Goal: Complete application form

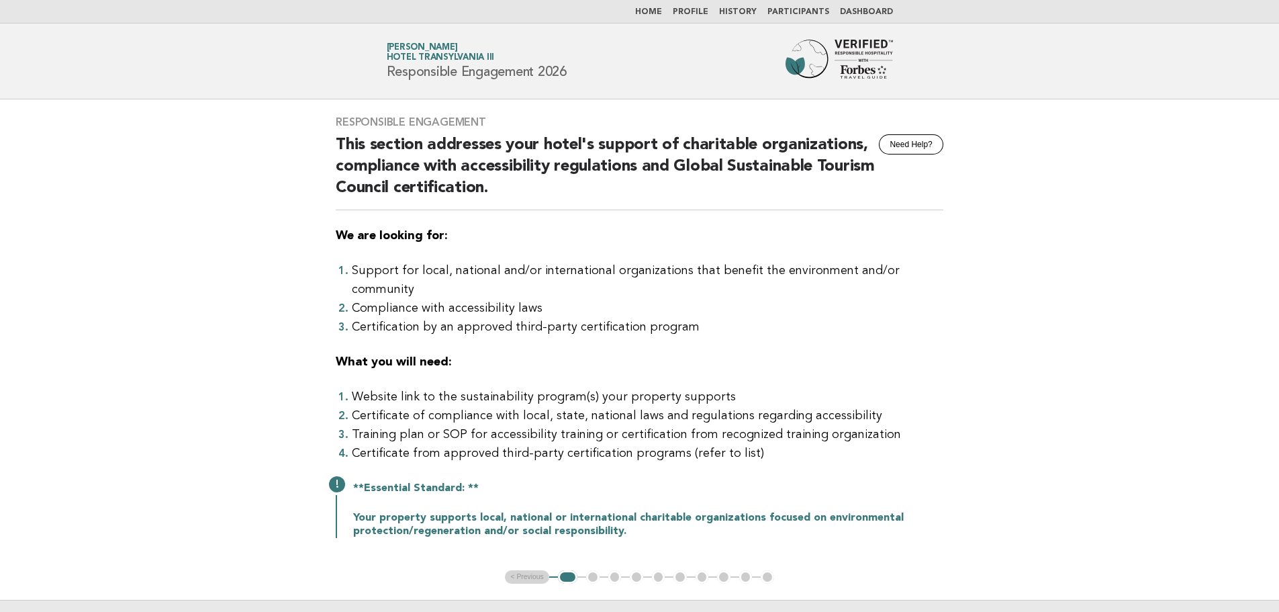
click at [825, 56] on img at bounding box center [839, 61] width 107 height 43
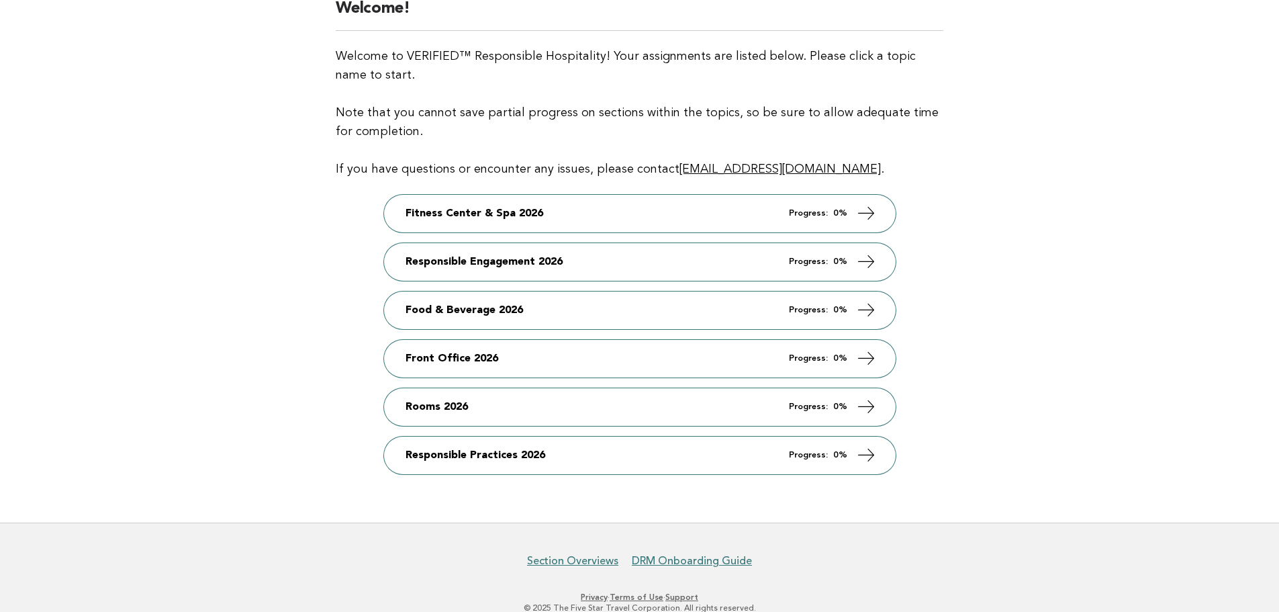
scroll to position [253, 0]
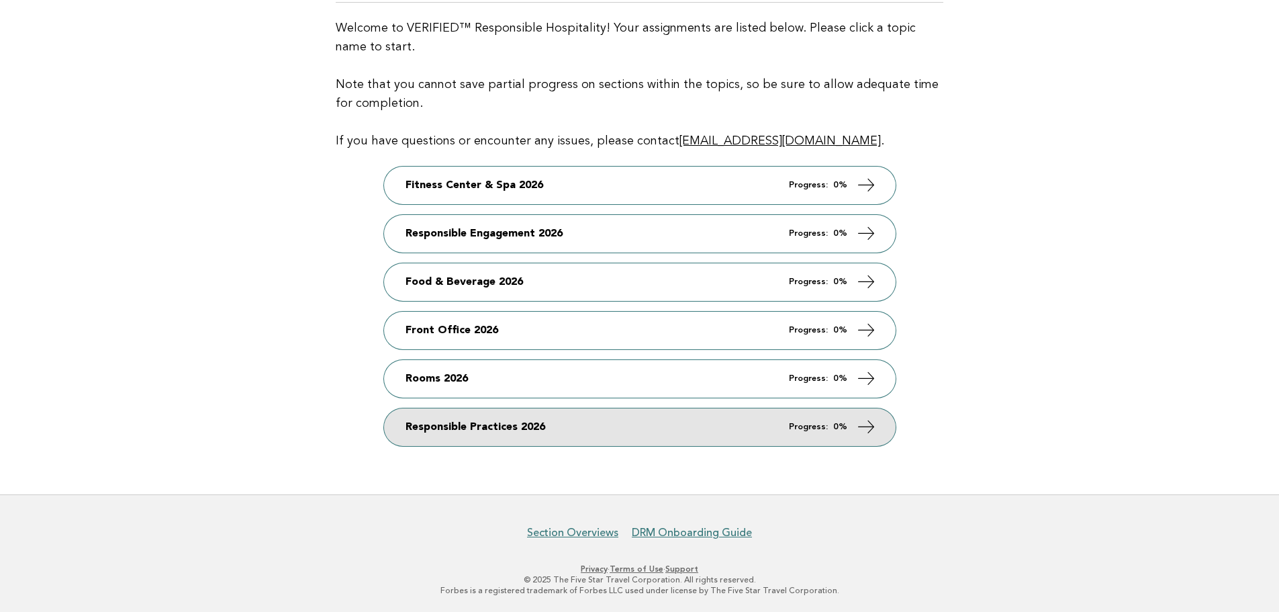
click at [652, 422] on link "Responsible Practices 2026 Progress: 0%" at bounding box center [640, 427] width 512 height 38
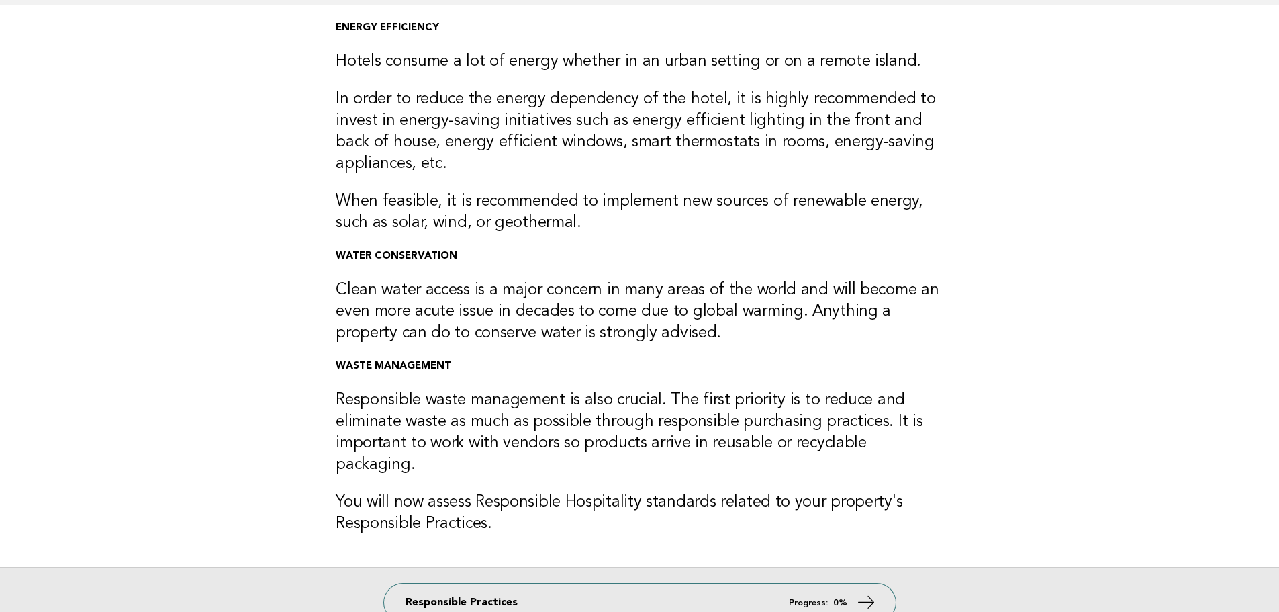
scroll to position [232, 0]
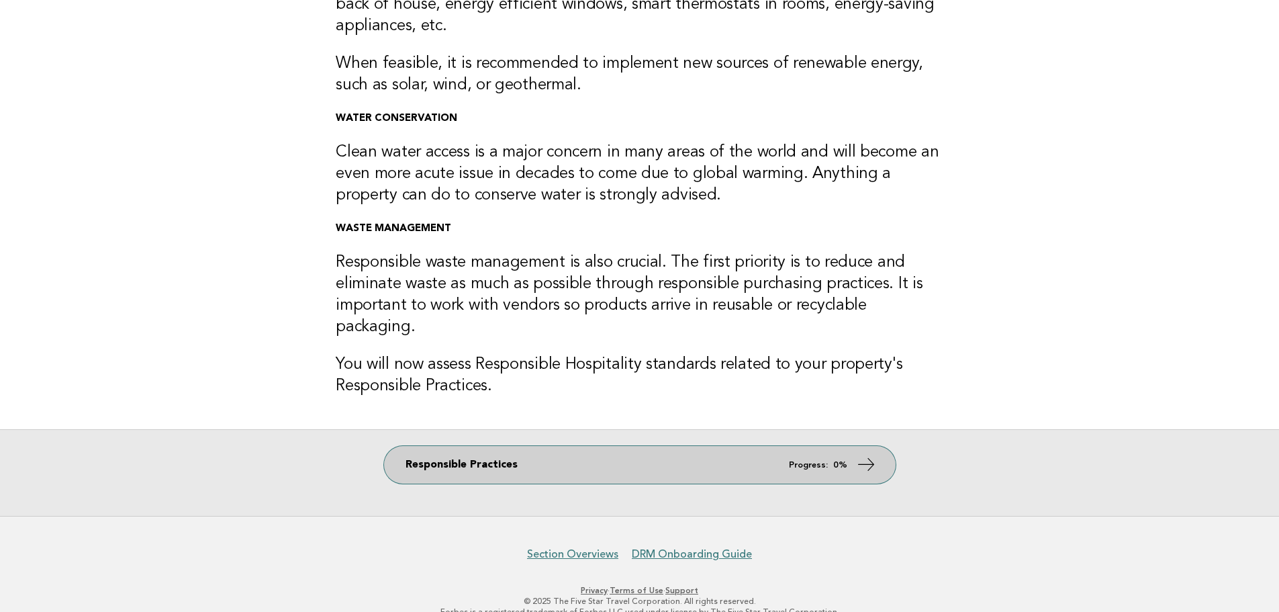
click at [653, 446] on link "Responsible Practices Progress: 0%" at bounding box center [640, 465] width 512 height 38
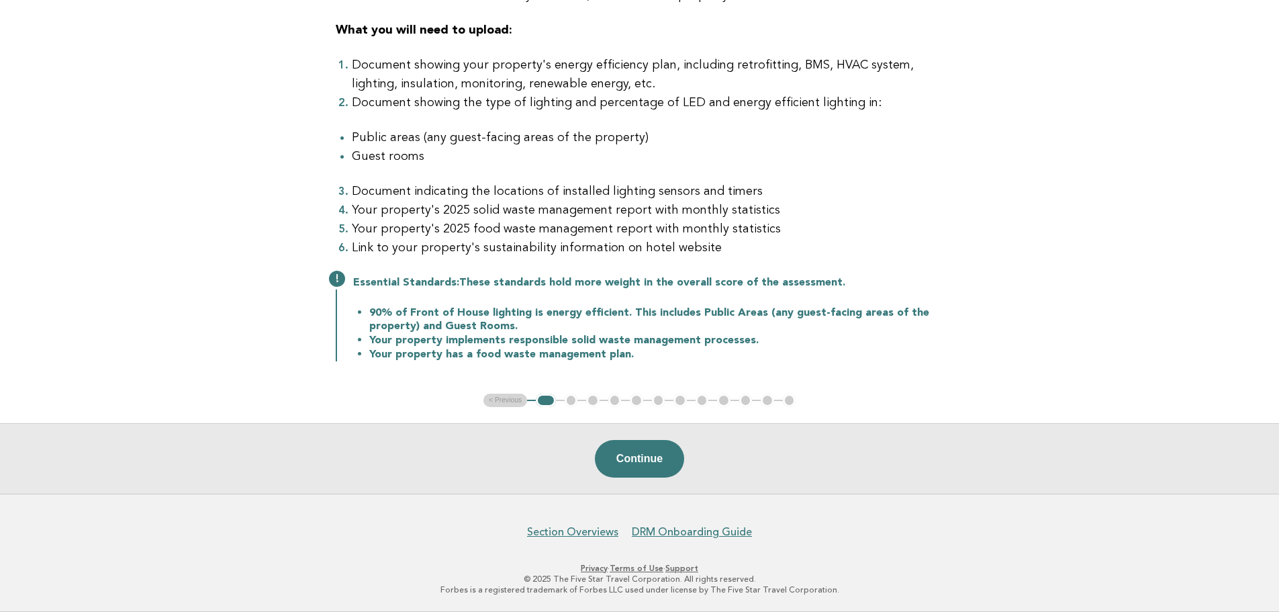
scroll to position [314, 0]
click at [641, 458] on button "Continue" at bounding box center [639, 459] width 89 height 38
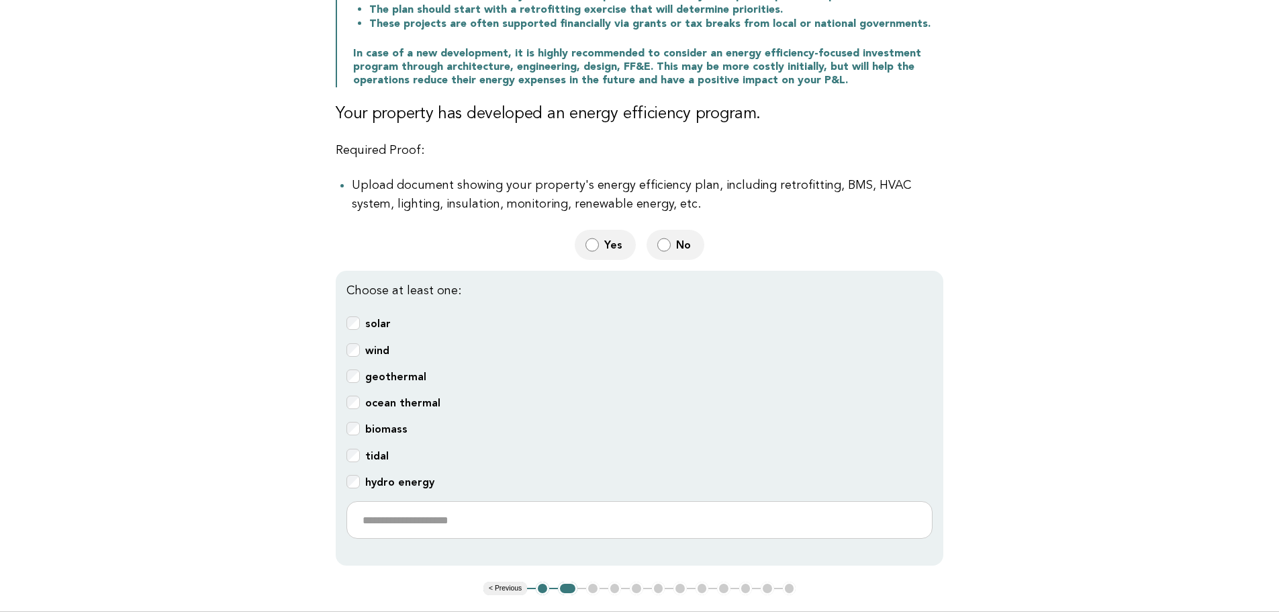
scroll to position [265, 0]
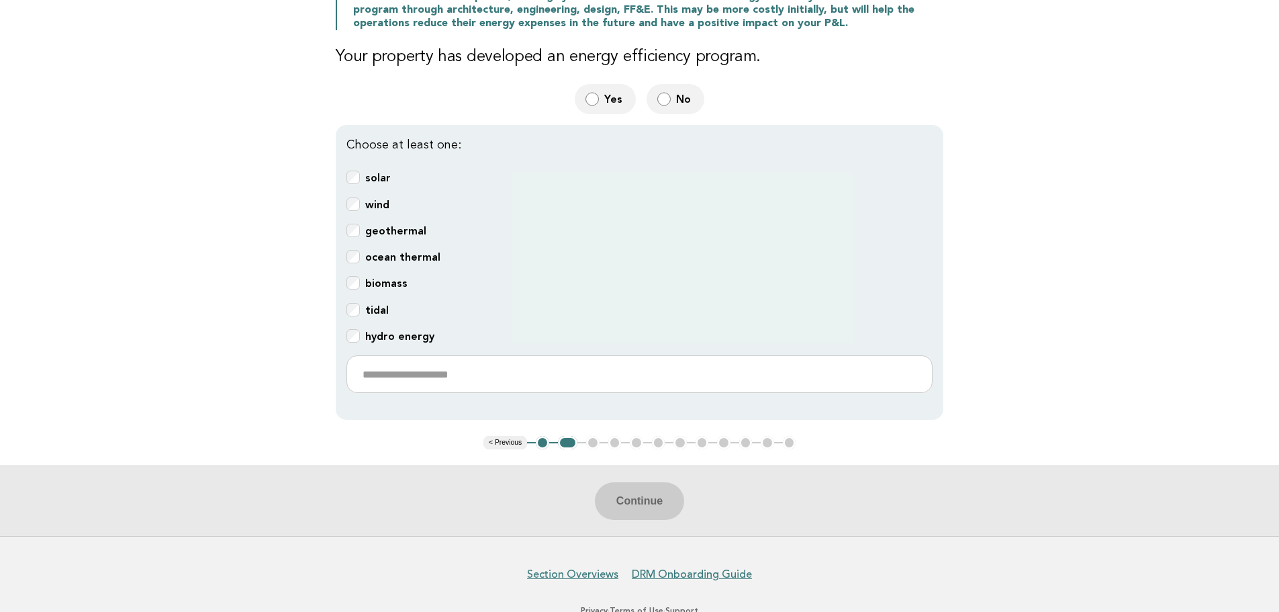
scroll to position [345, 0]
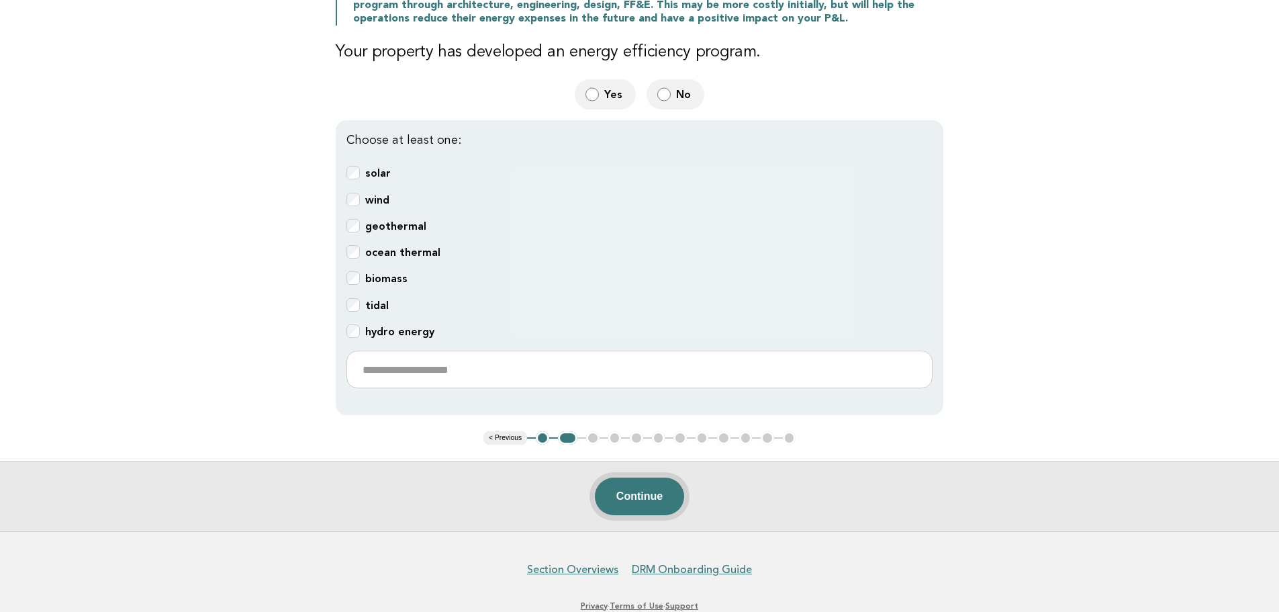
click at [637, 491] on button "Continue" at bounding box center [639, 497] width 89 height 38
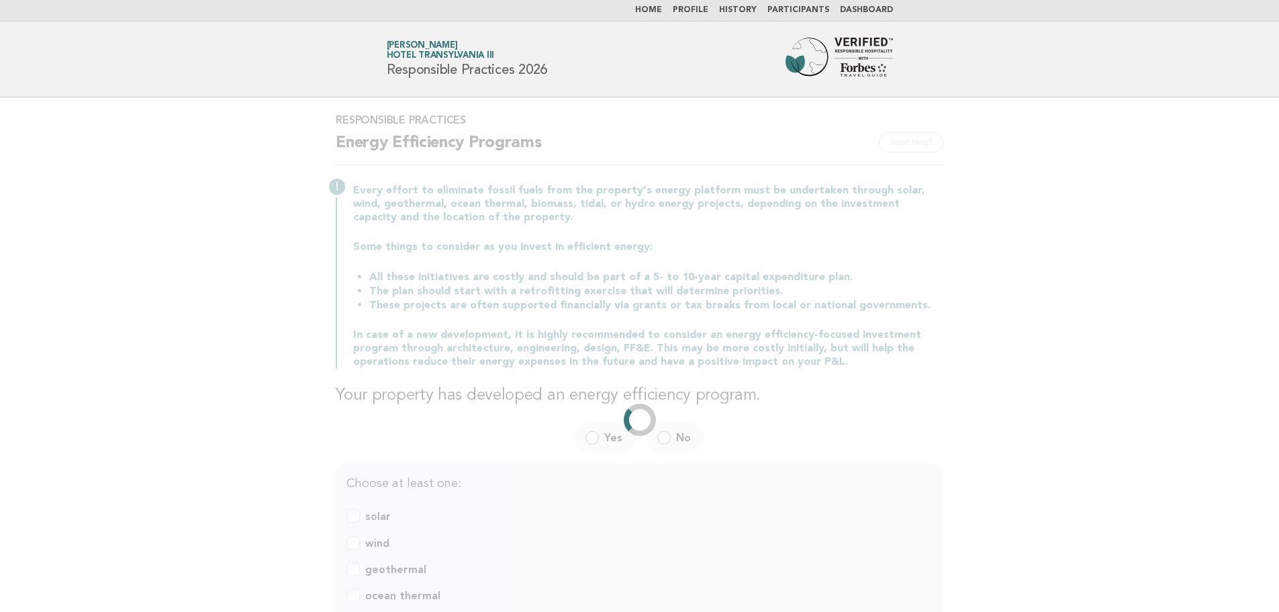
scroll to position [0, 0]
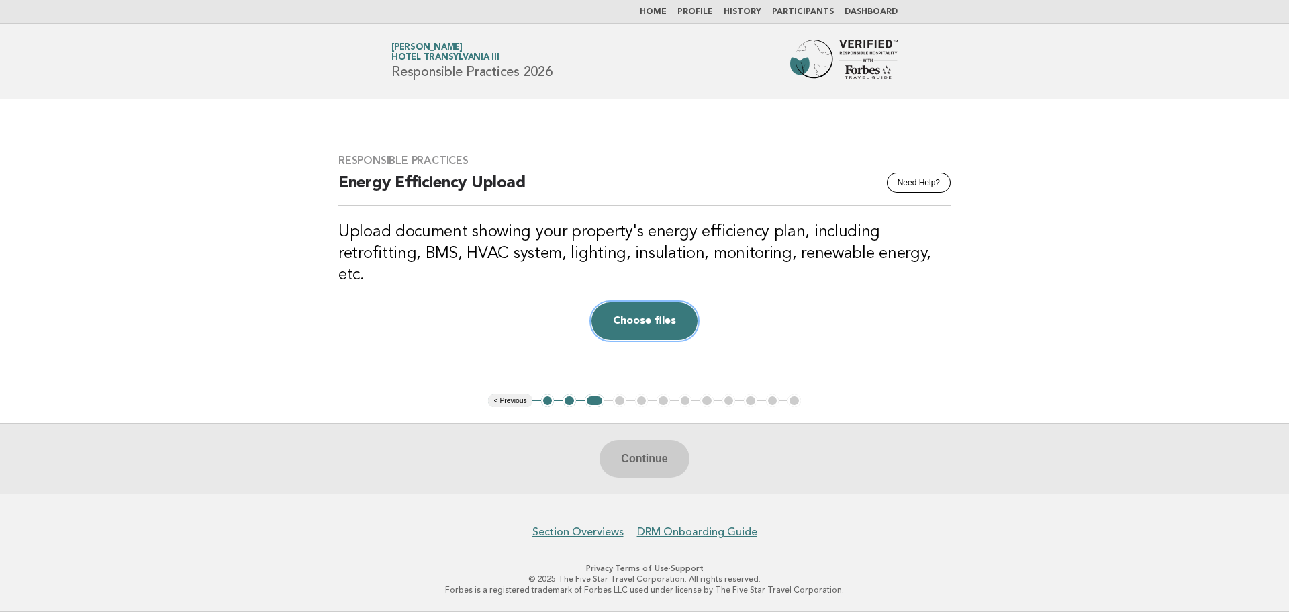
click at [640, 312] on button "Choose files" at bounding box center [645, 321] width 106 height 38
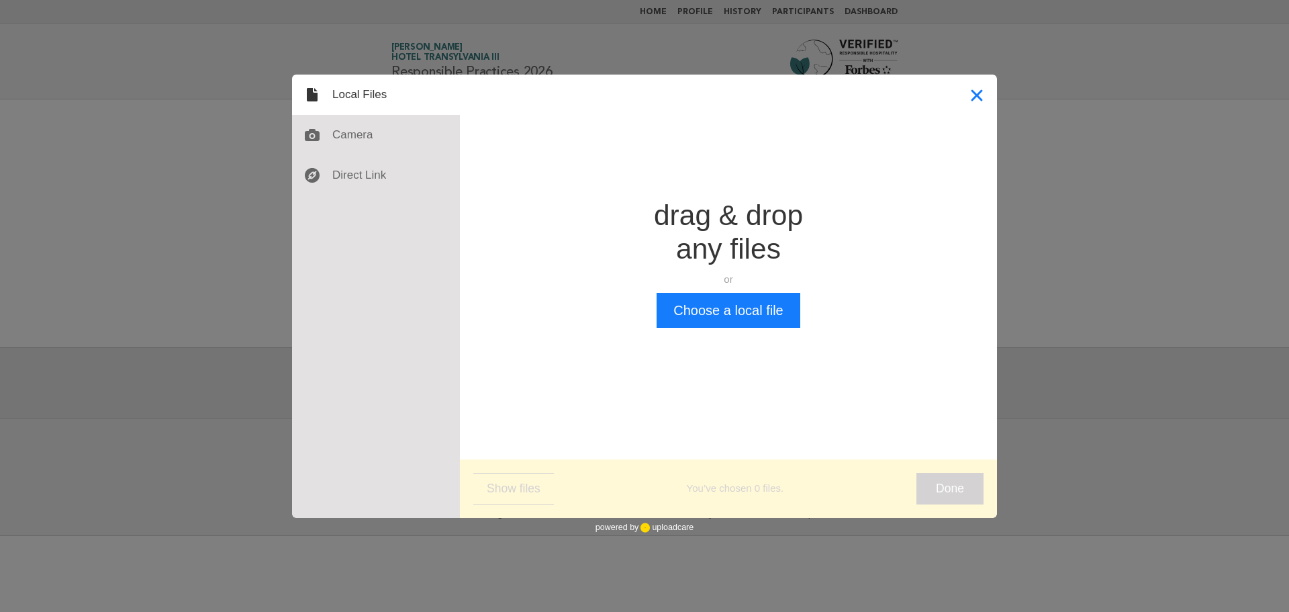
click at [977, 105] on button "Close" at bounding box center [977, 95] width 40 height 40
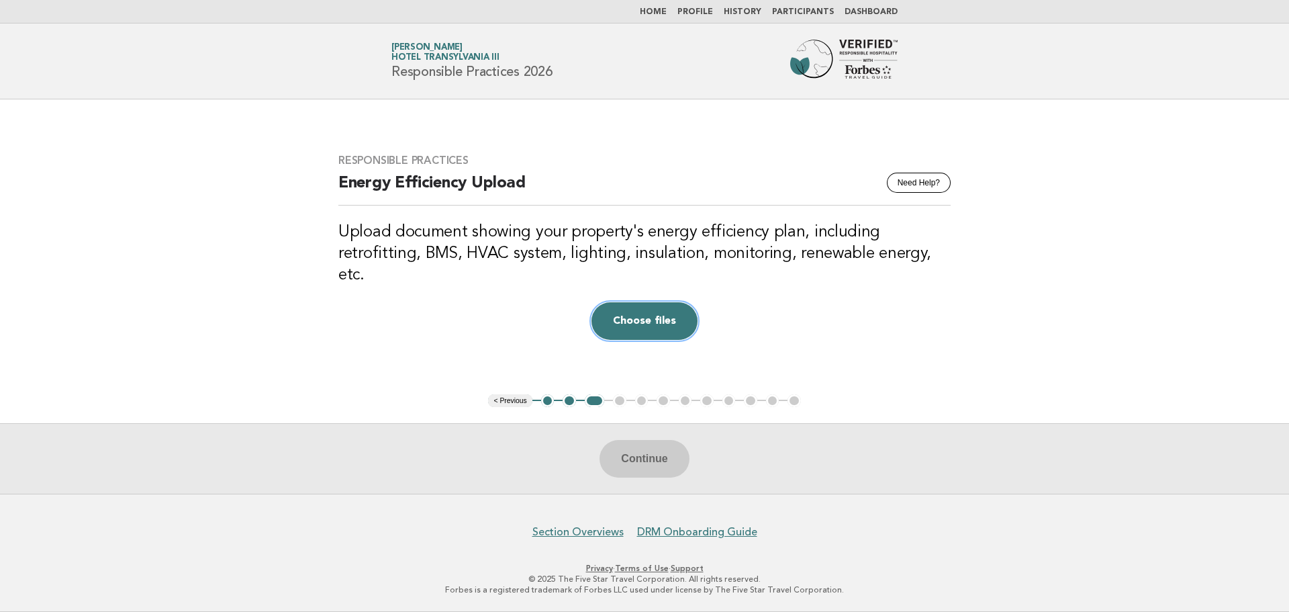
click at [639, 323] on button "Choose files" at bounding box center [645, 321] width 106 height 38
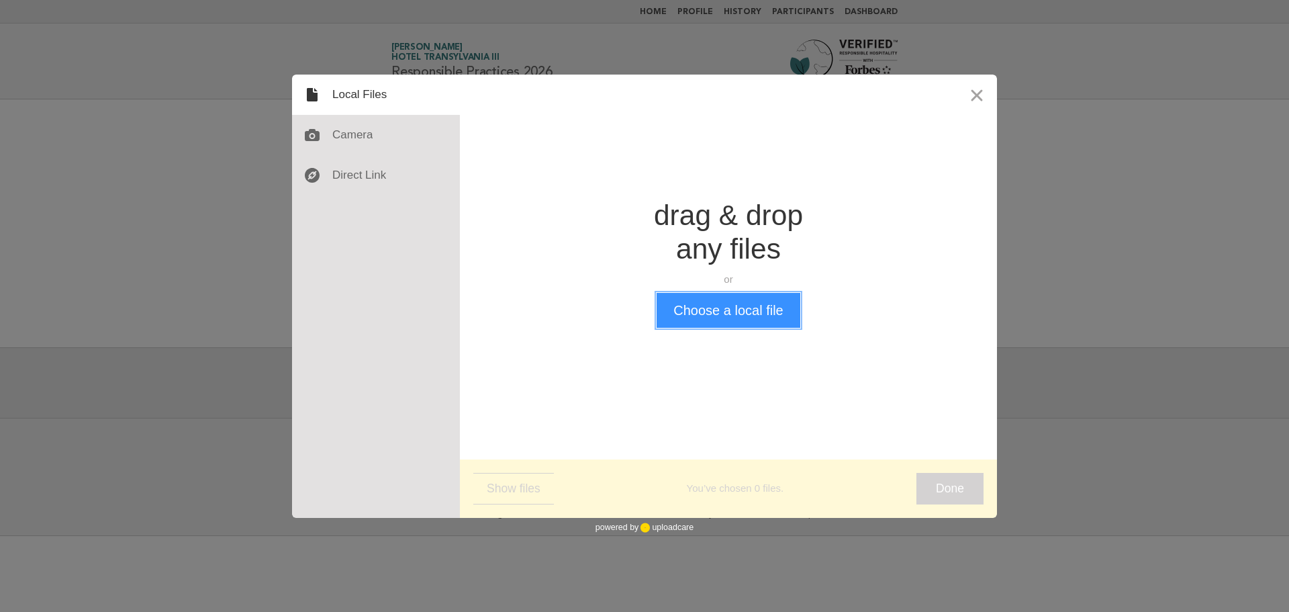
click at [721, 319] on button "Choose a local file" at bounding box center [728, 310] width 143 height 35
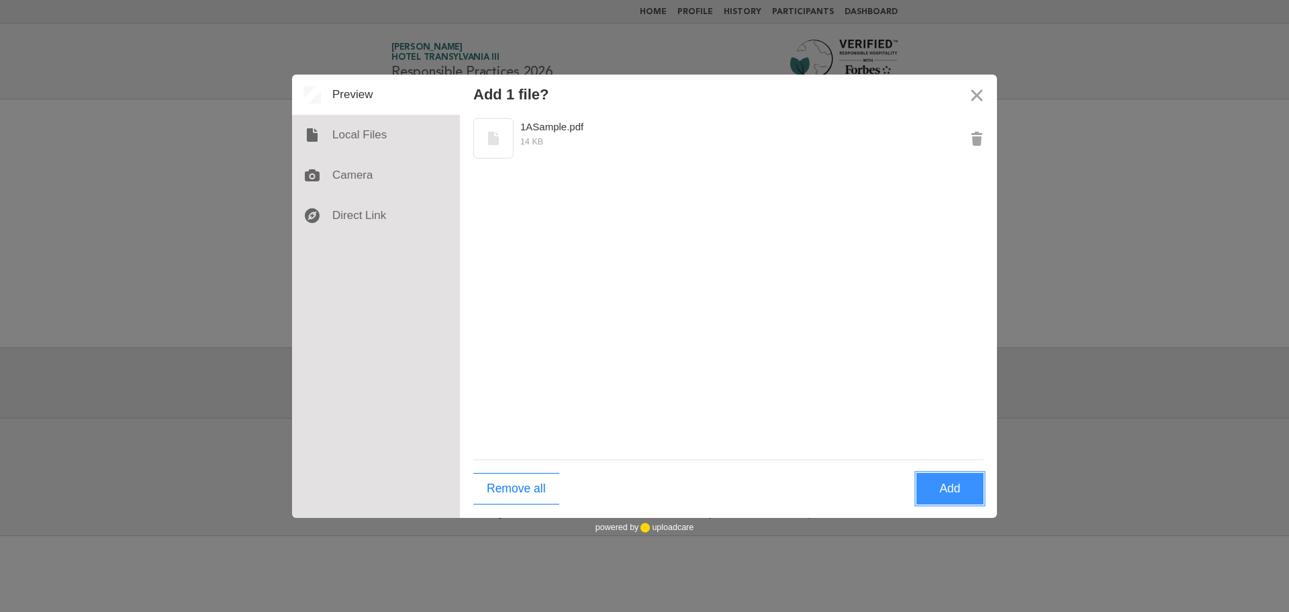
click at [944, 490] on button "Add" at bounding box center [950, 489] width 67 height 32
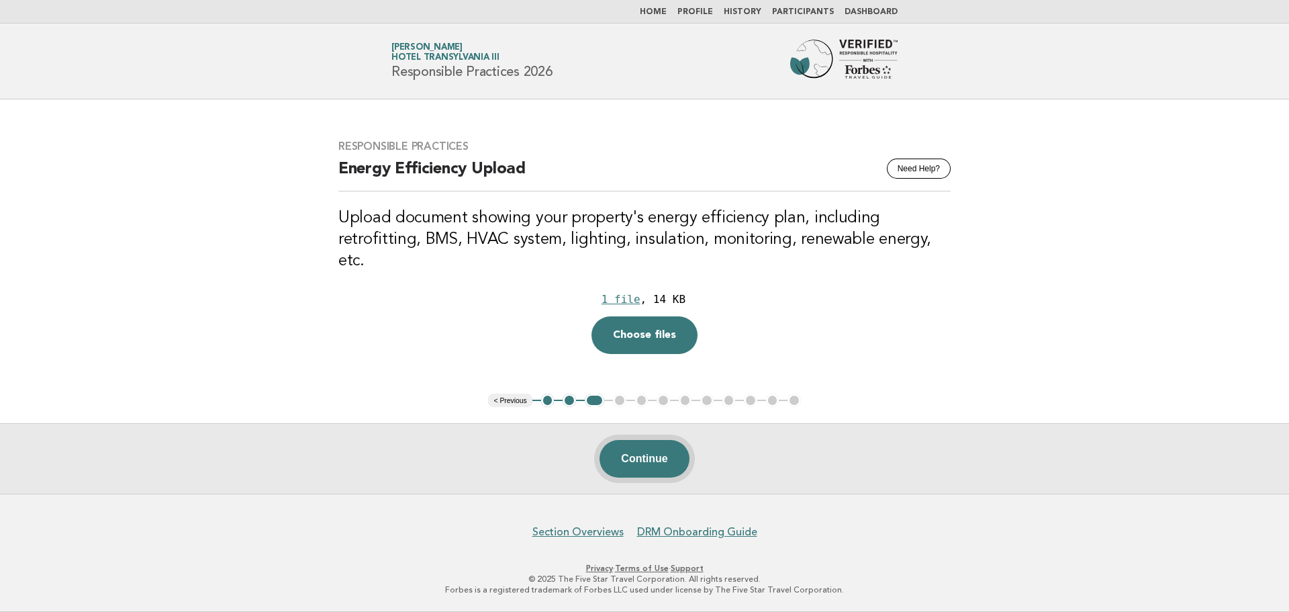
click at [646, 467] on button "Continue" at bounding box center [644, 459] width 89 height 38
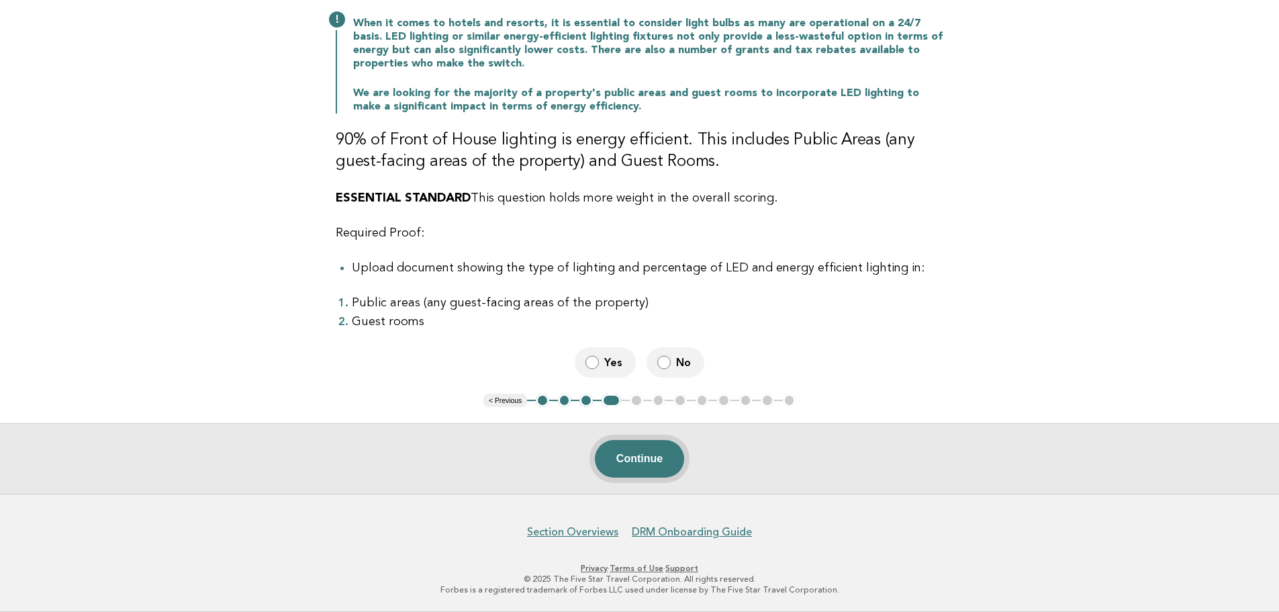
click at [633, 469] on button "Continue" at bounding box center [639, 459] width 89 height 38
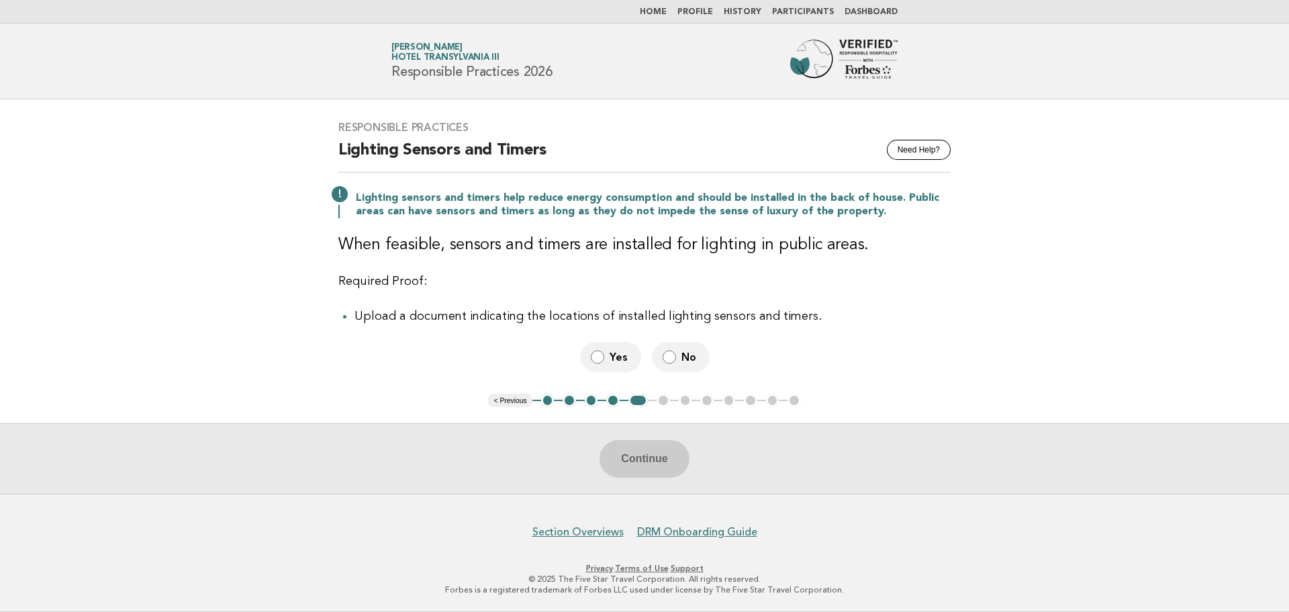
click at [683, 356] on span "No" at bounding box center [690, 357] width 17 height 14
click at [674, 461] on button "Continue" at bounding box center [644, 459] width 89 height 38
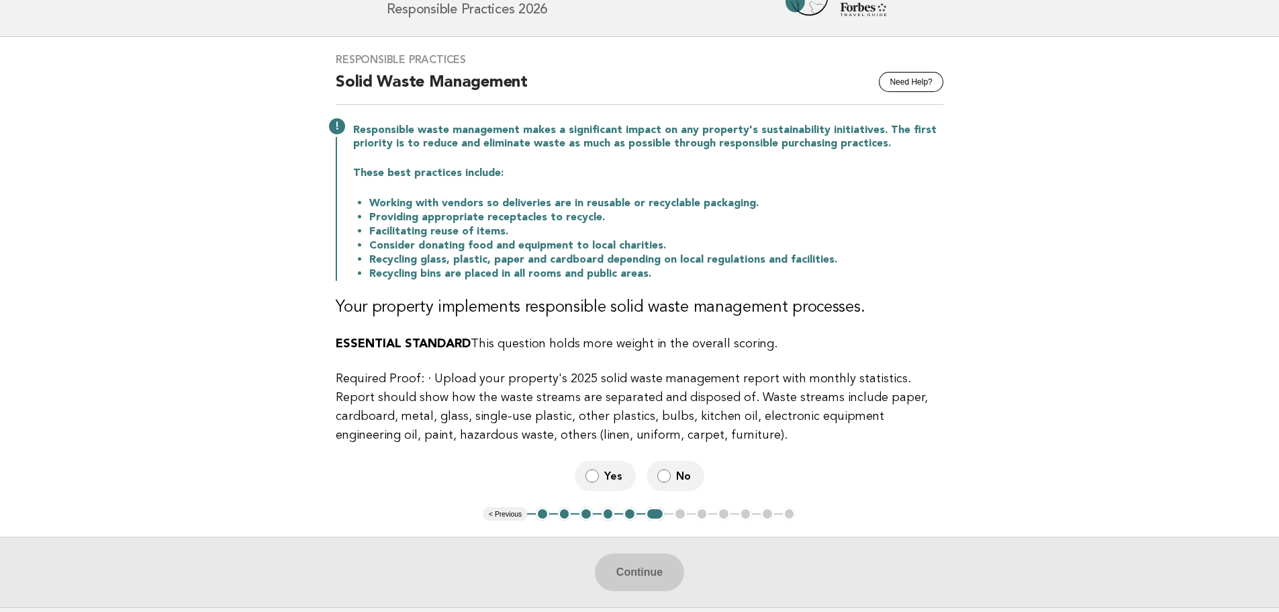
scroll to position [67, 0]
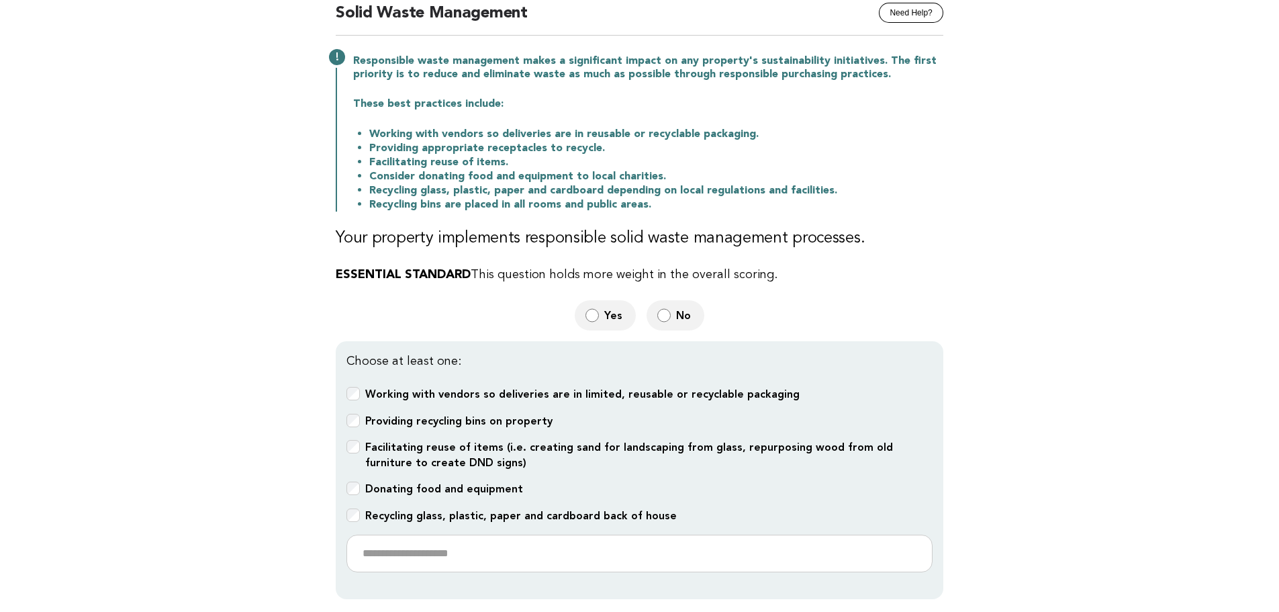
scroll to position [269, 0]
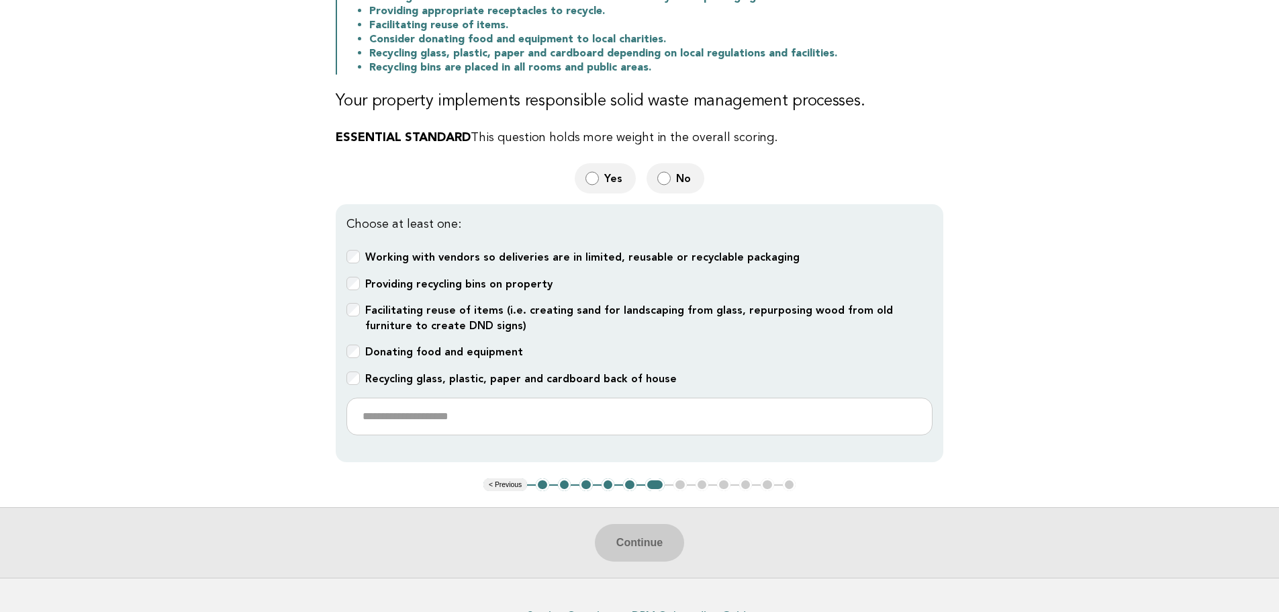
click at [390, 277] on b "Providing recycling bins on property" at bounding box center [458, 283] width 187 height 13
click at [623, 541] on button "Continue" at bounding box center [639, 543] width 89 height 38
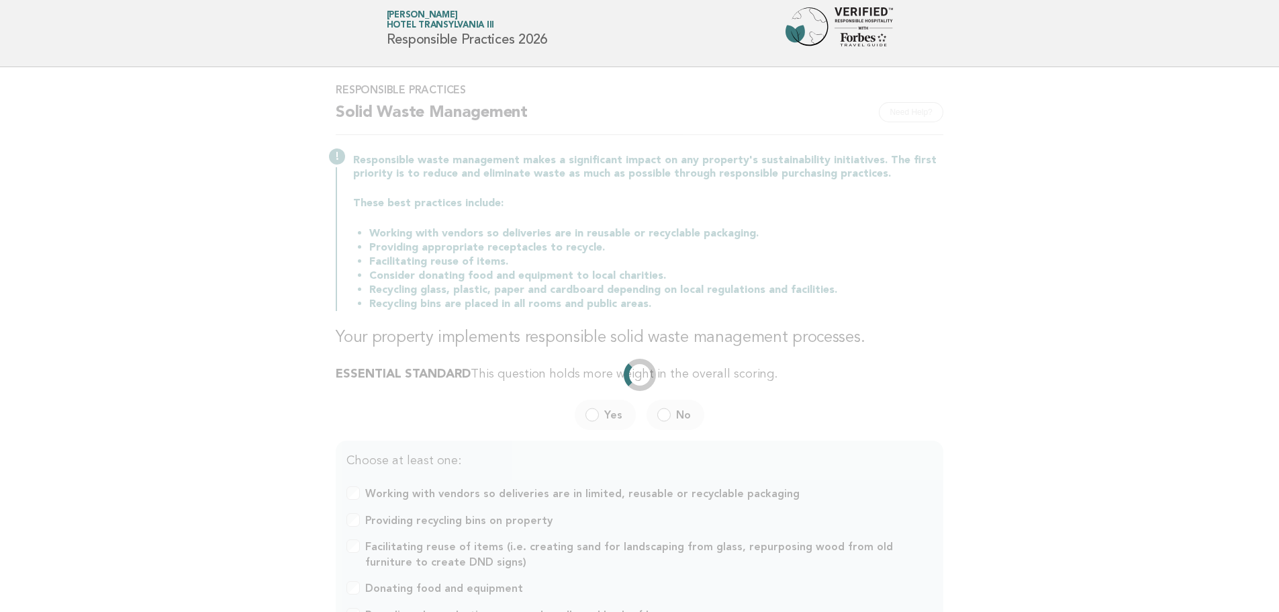
scroll to position [0, 0]
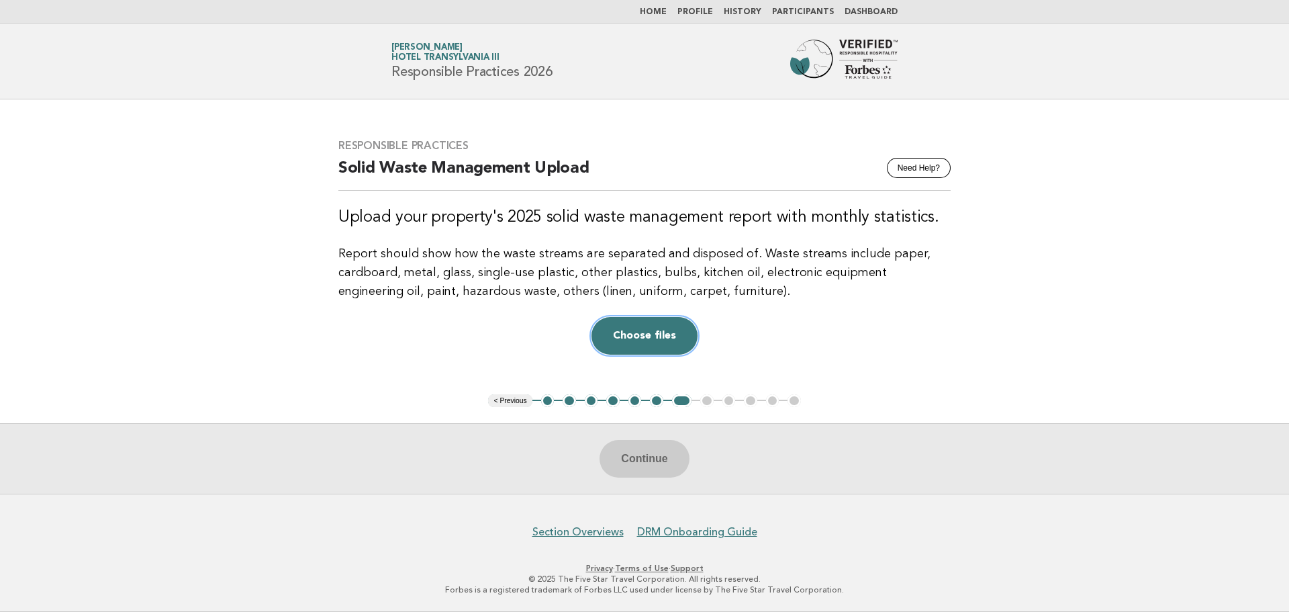
click at [628, 341] on button "Choose files" at bounding box center [645, 336] width 106 height 38
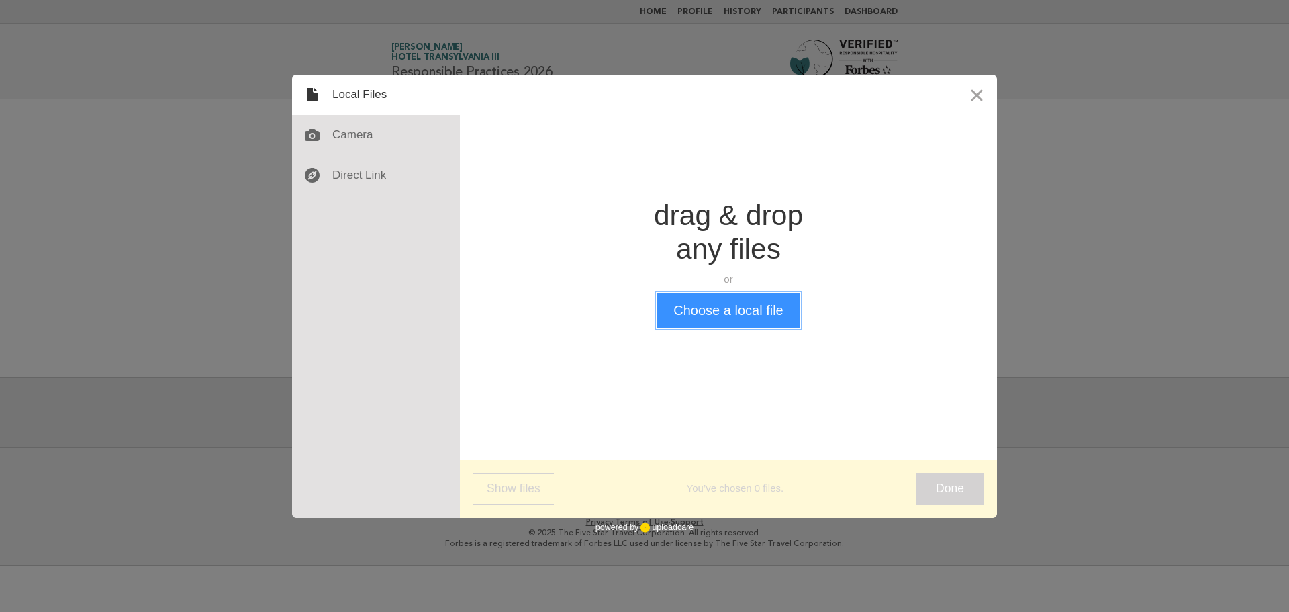
click at [676, 312] on button "Choose a local file" at bounding box center [728, 310] width 143 height 35
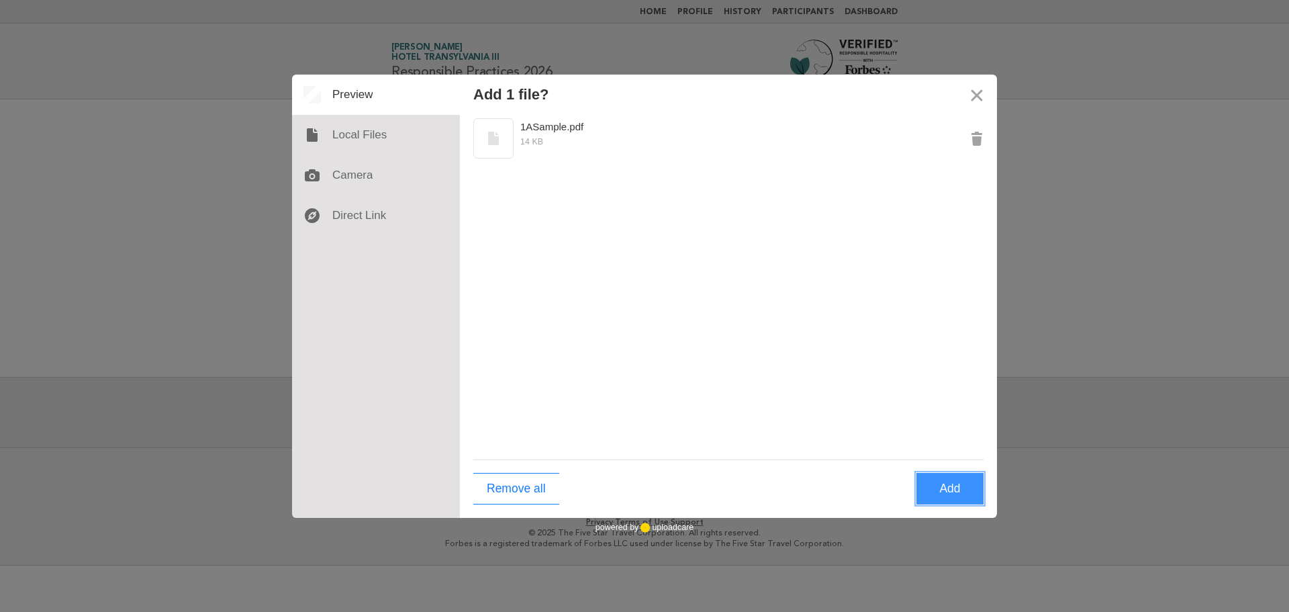
click at [949, 490] on button "Add" at bounding box center [950, 489] width 67 height 32
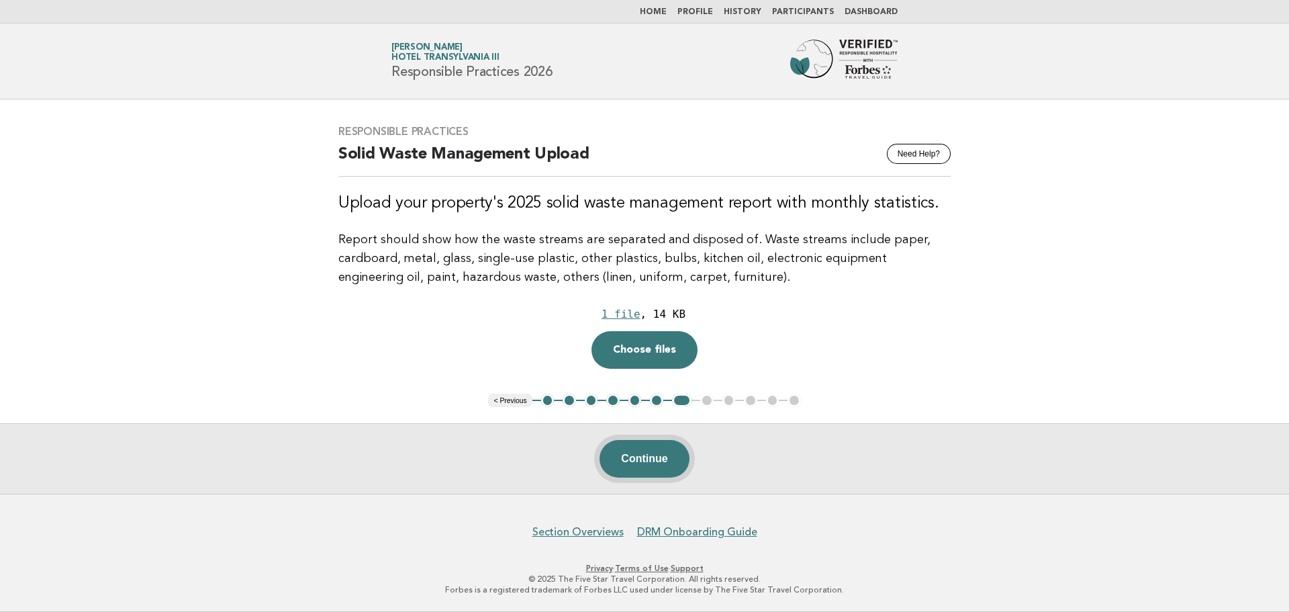
click at [646, 459] on button "Continue" at bounding box center [644, 459] width 89 height 38
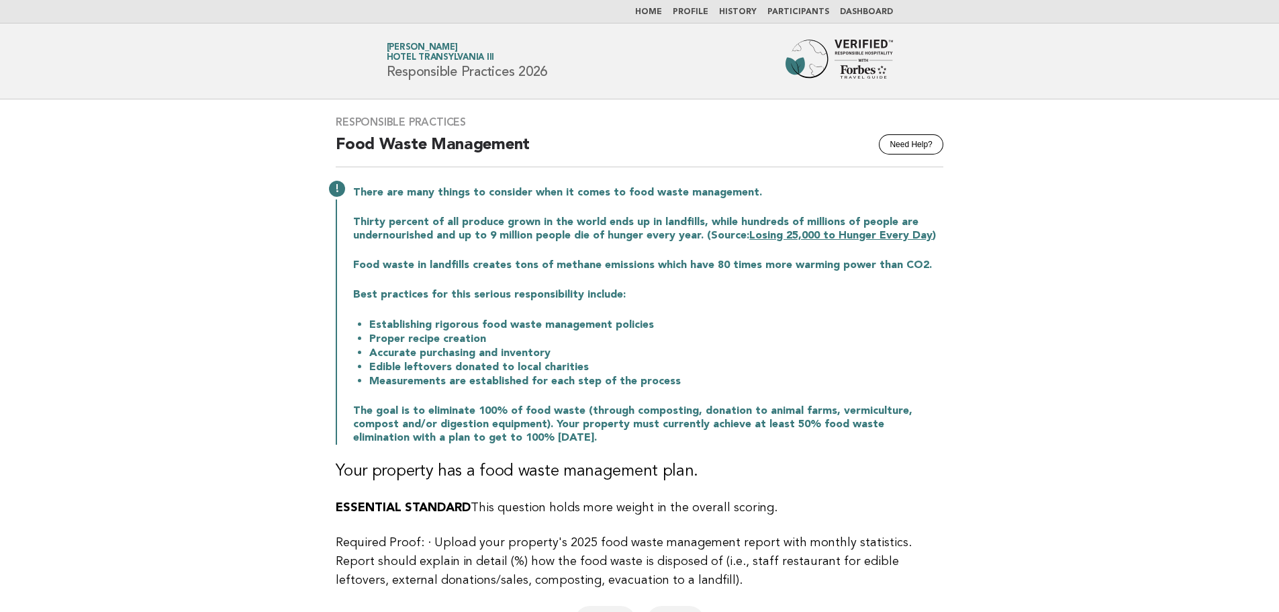
click at [847, 58] on img at bounding box center [839, 61] width 107 height 43
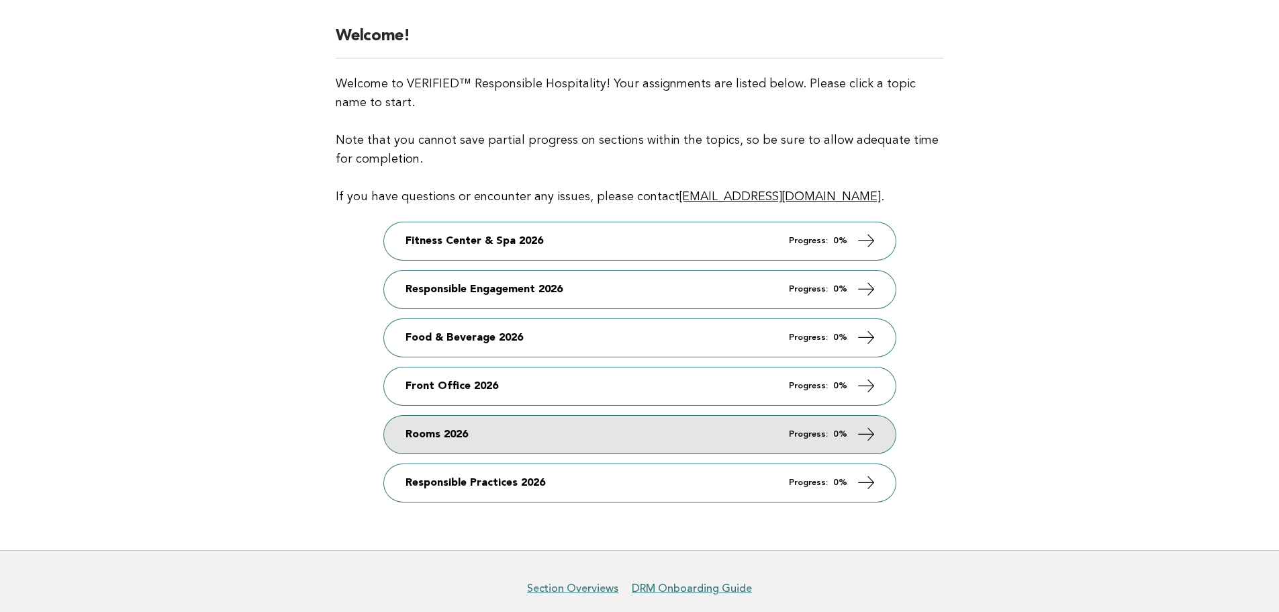
scroll to position [201, 0]
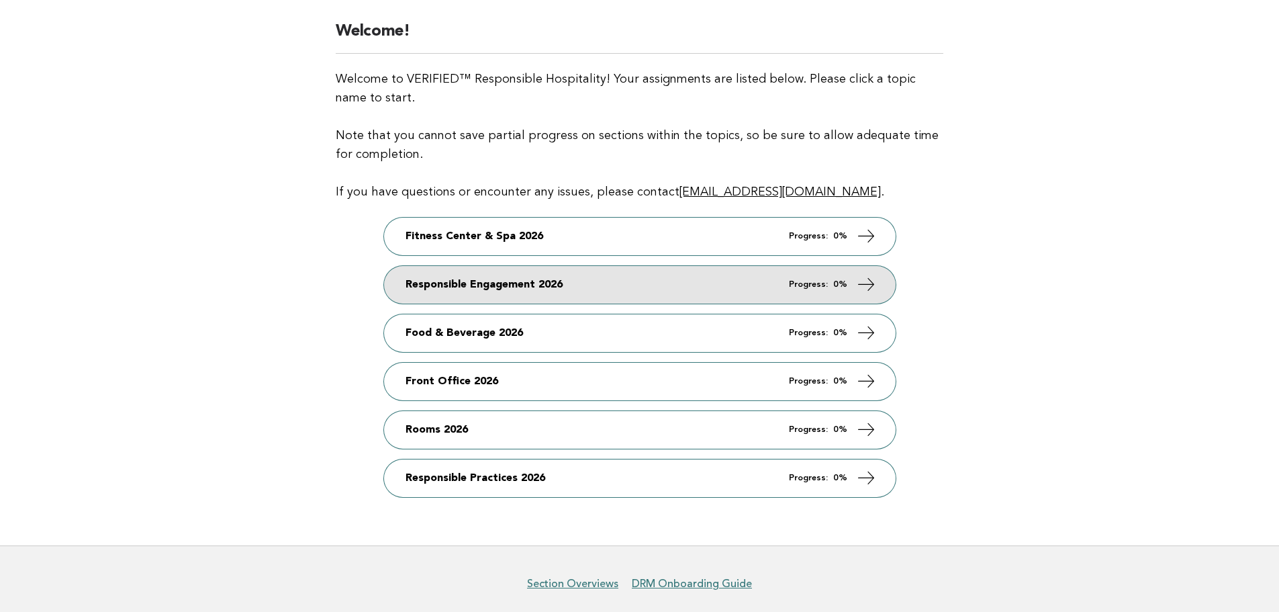
click at [581, 292] on link "Responsible Engagement 2026 Progress: 0%" at bounding box center [640, 285] width 512 height 38
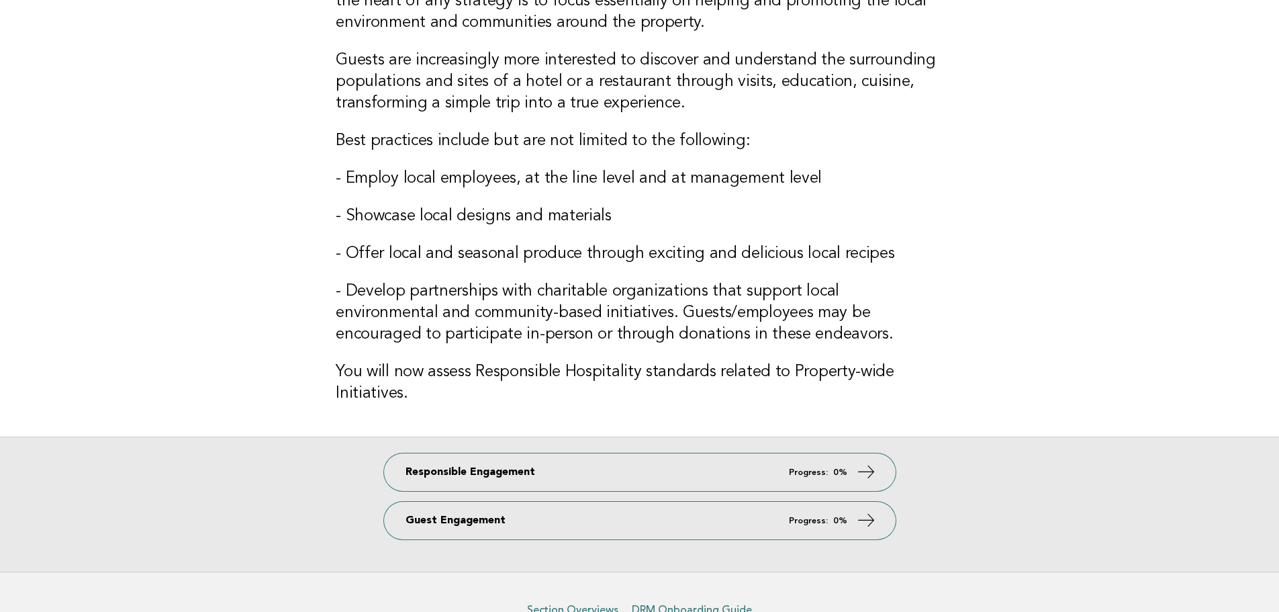
scroll to position [224, 0]
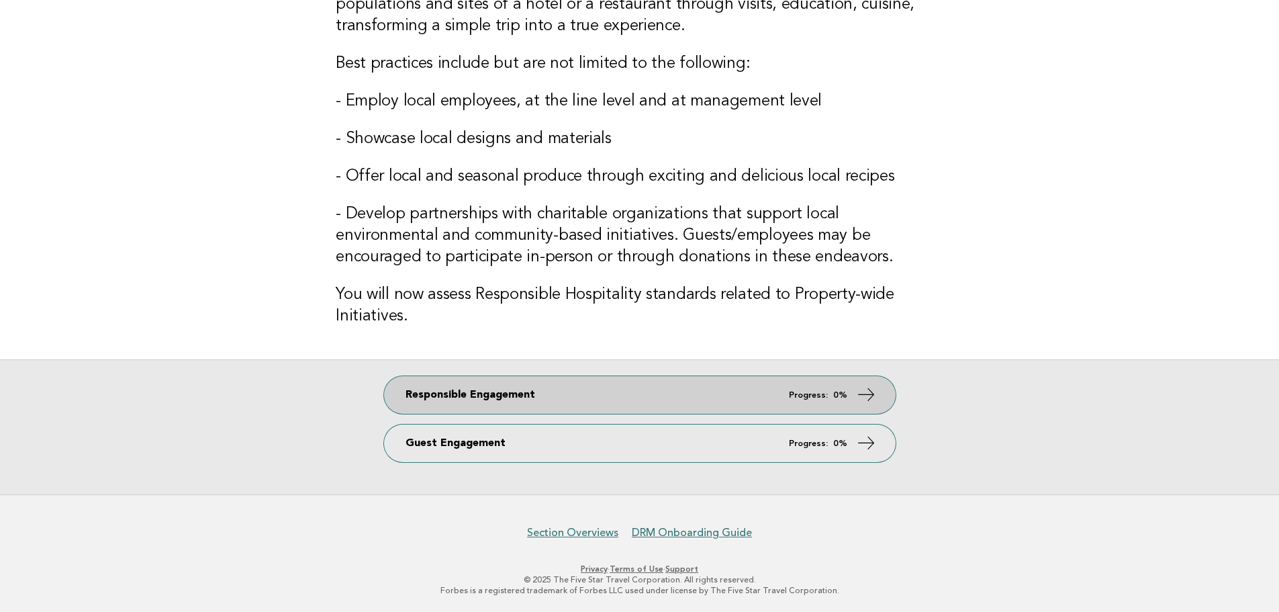
click at [573, 406] on link "Responsible Engagement Progress: 0%" at bounding box center [640, 395] width 512 height 38
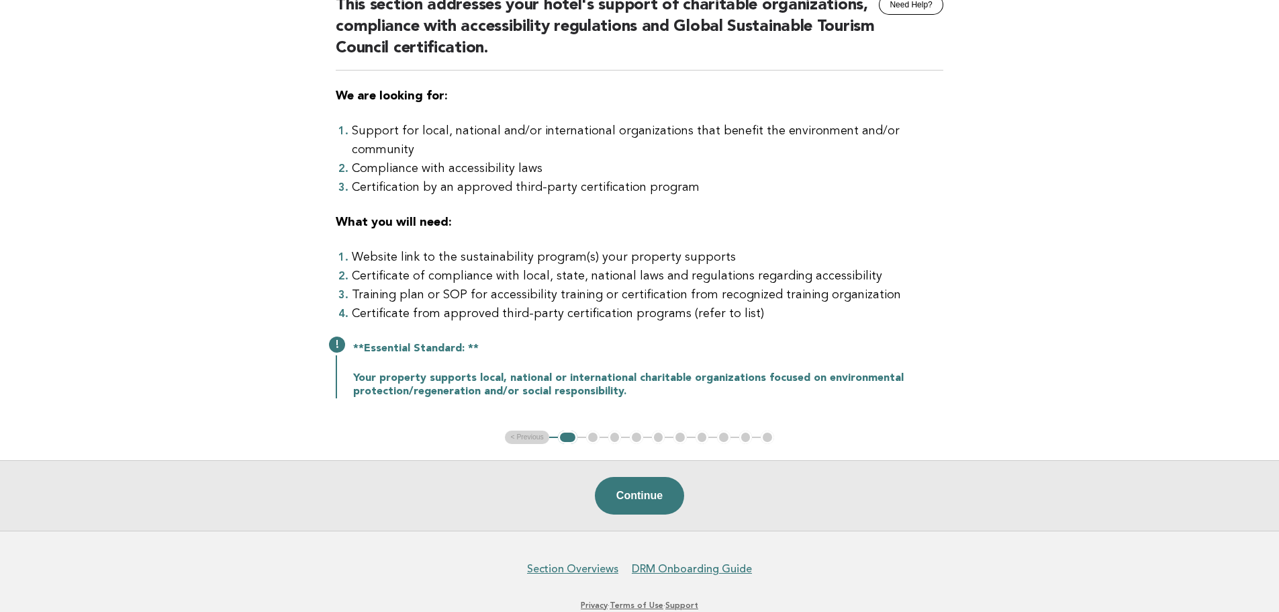
scroll to position [157, 0]
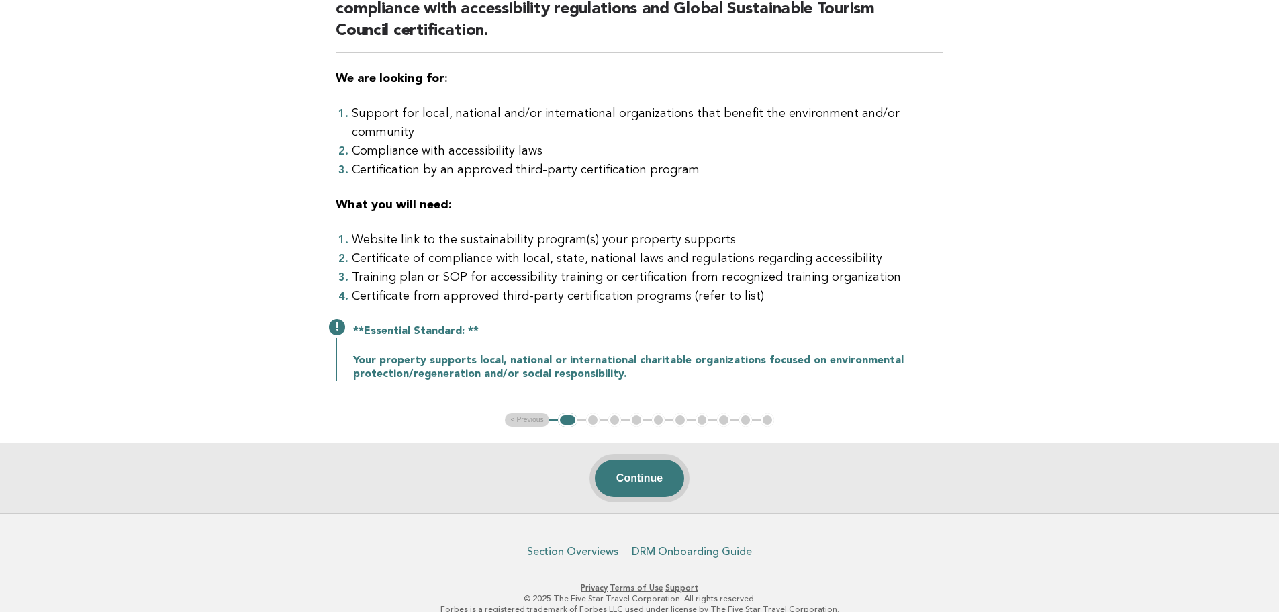
click at [643, 460] on button "Continue" at bounding box center [639, 478] width 89 height 38
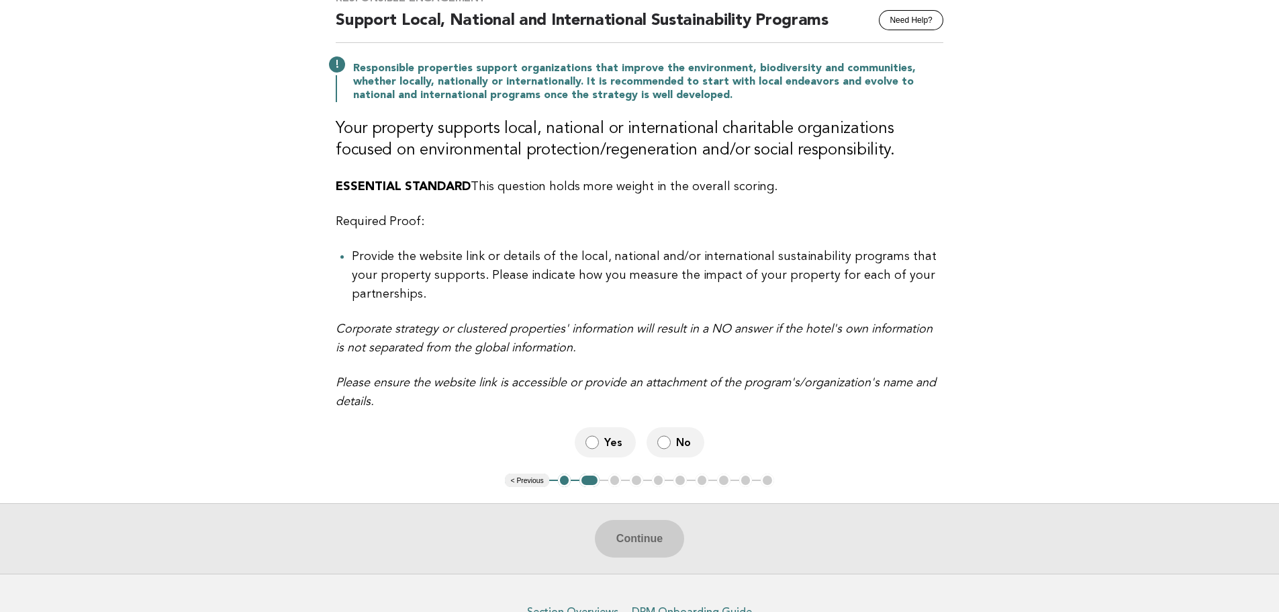
scroll to position [134, 0]
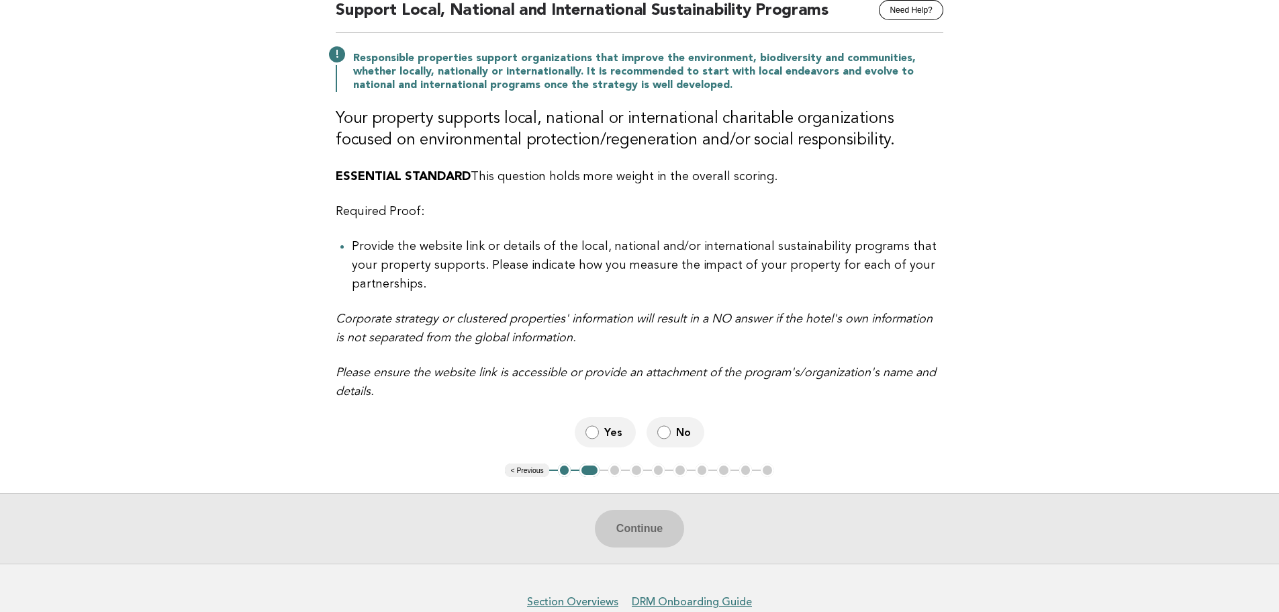
click at [607, 425] on span "Yes" at bounding box center [614, 432] width 21 height 14
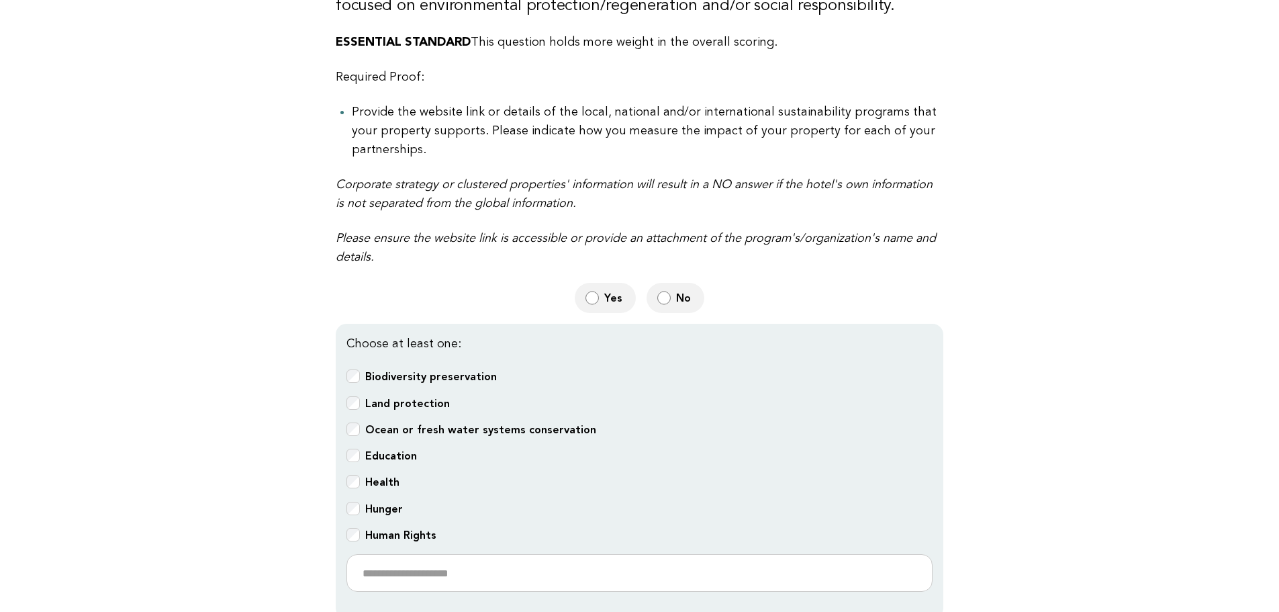
click at [405, 423] on b "Ocean or fresh water systems conservation" at bounding box center [480, 429] width 231 height 13
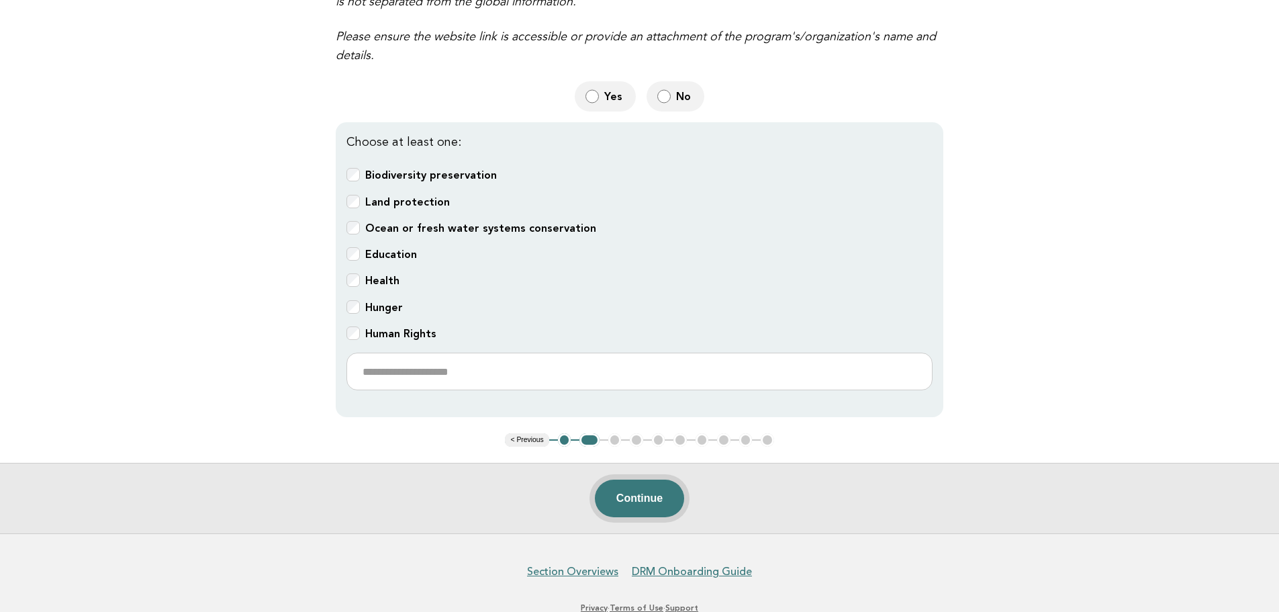
click at [651, 480] on button "Continue" at bounding box center [639, 499] width 89 height 38
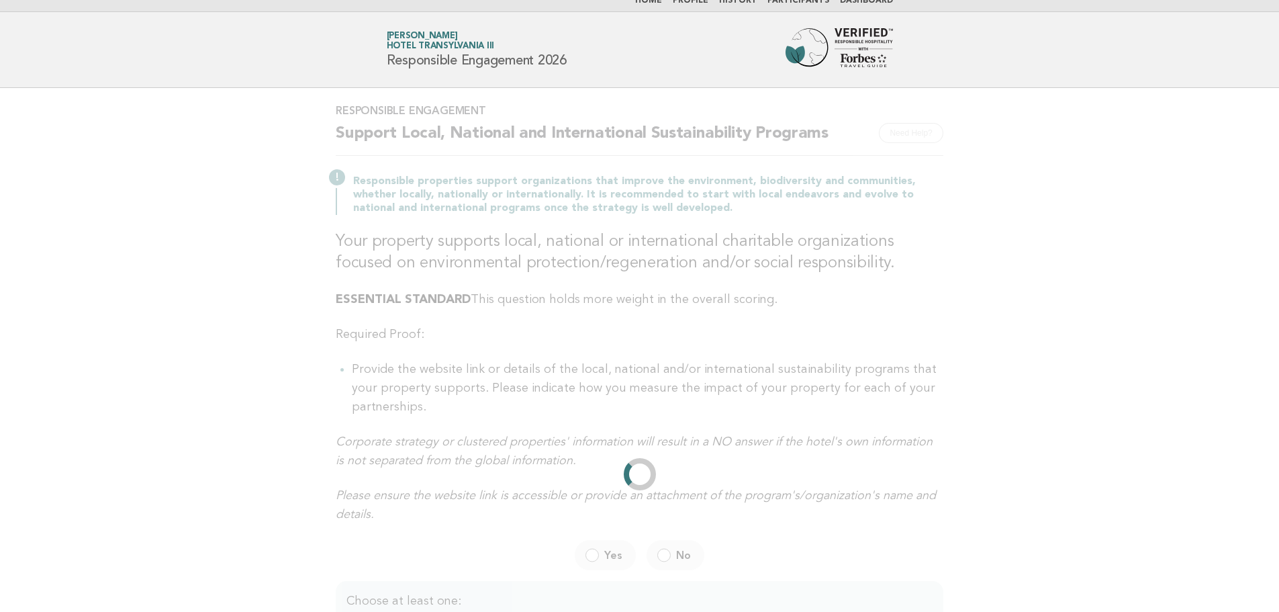
scroll to position [0, 0]
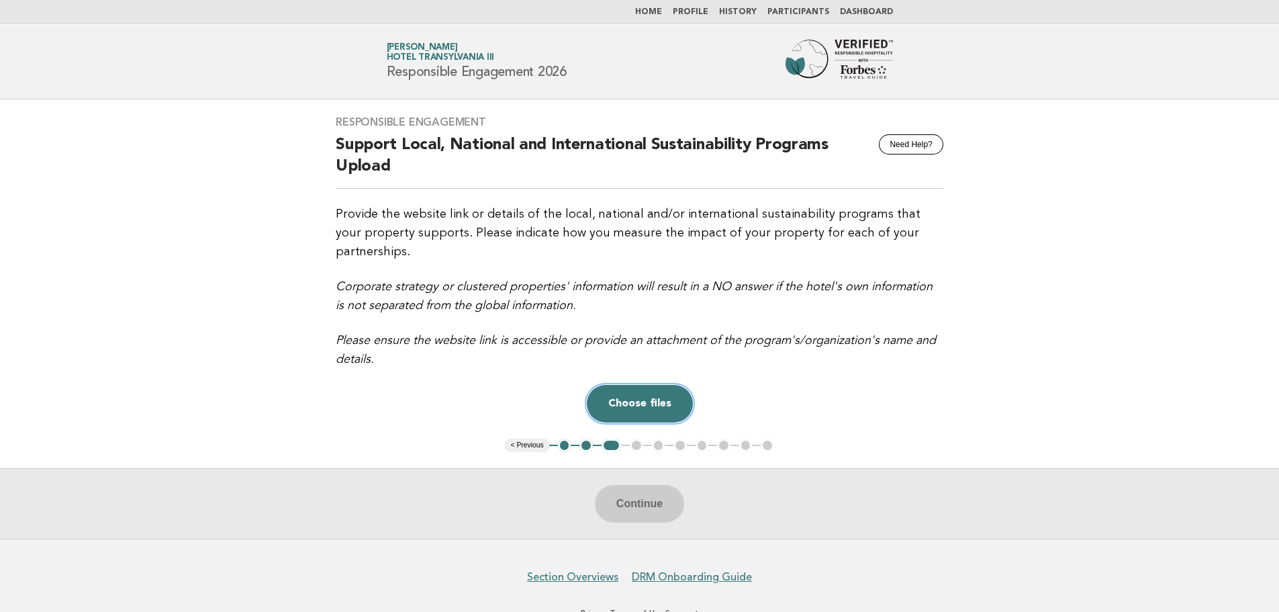
click at [647, 385] on button "Choose files" at bounding box center [640, 404] width 106 height 38
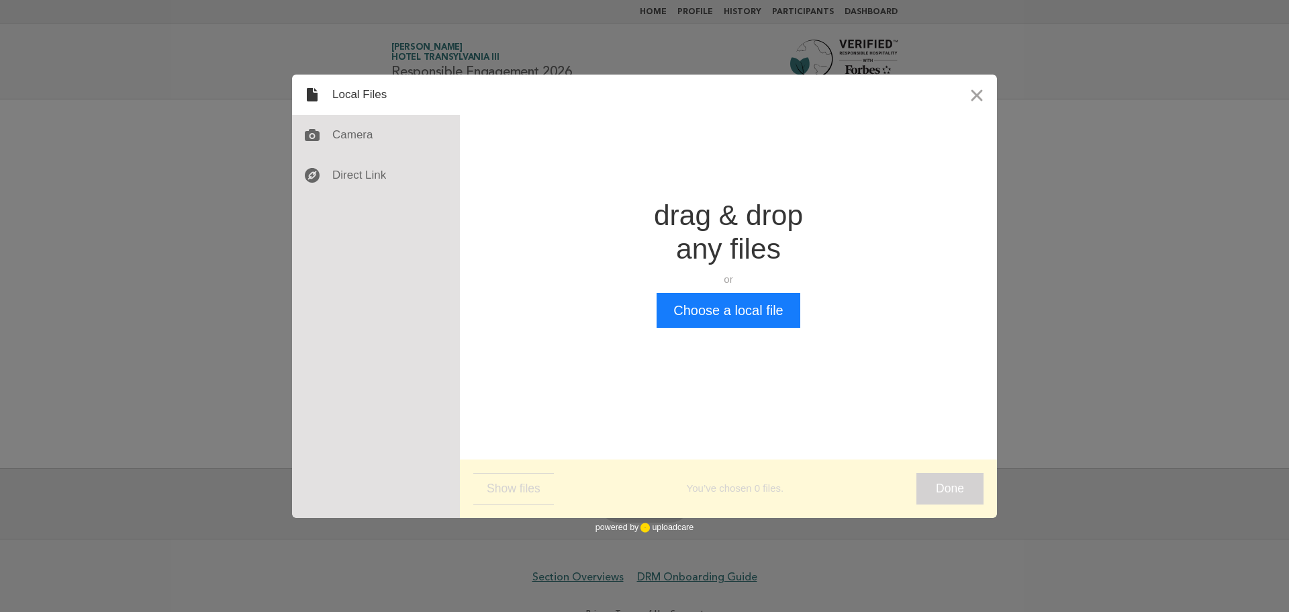
click at [725, 332] on div "Drop a file here drag & drop any files or Upload files from your computer Choos…" at bounding box center [728, 264] width 537 height 378
click at [726, 320] on button "Choose a local file" at bounding box center [728, 310] width 143 height 35
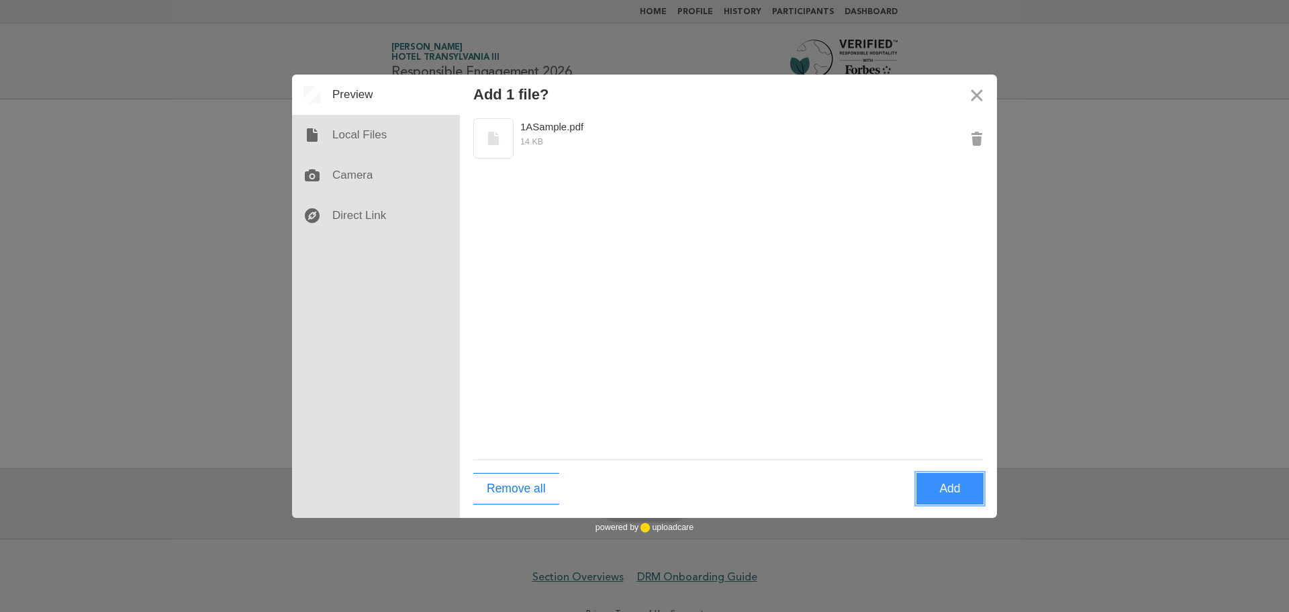
click at [945, 490] on button "Add" at bounding box center [950, 489] width 67 height 32
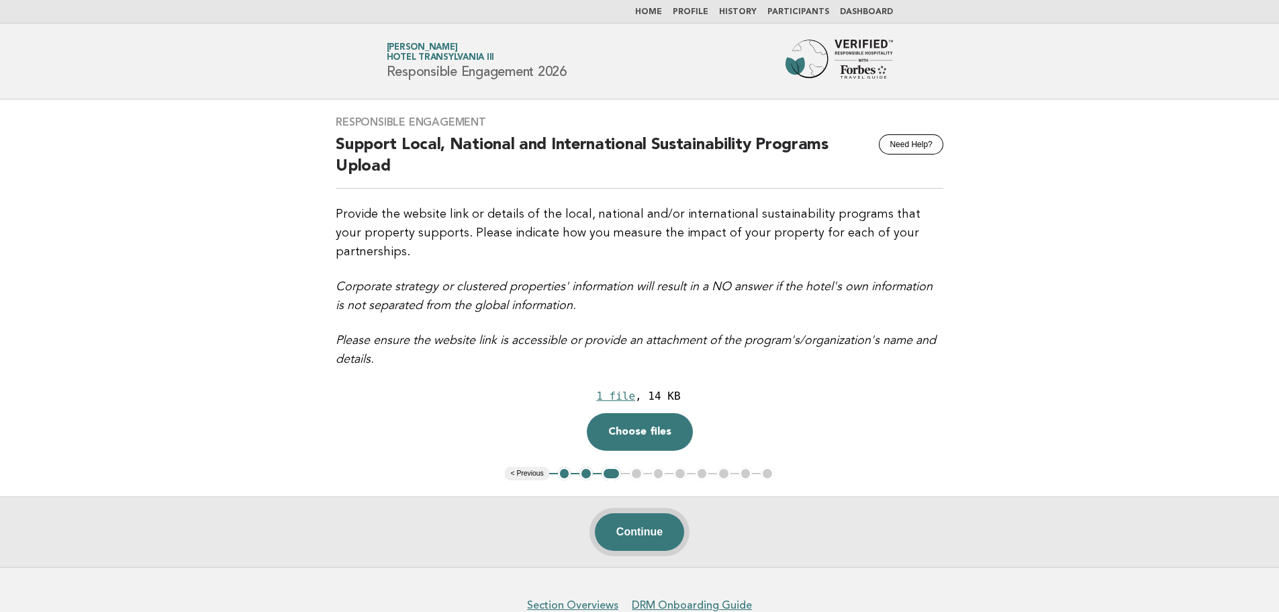
click at [657, 513] on button "Continue" at bounding box center [639, 532] width 89 height 38
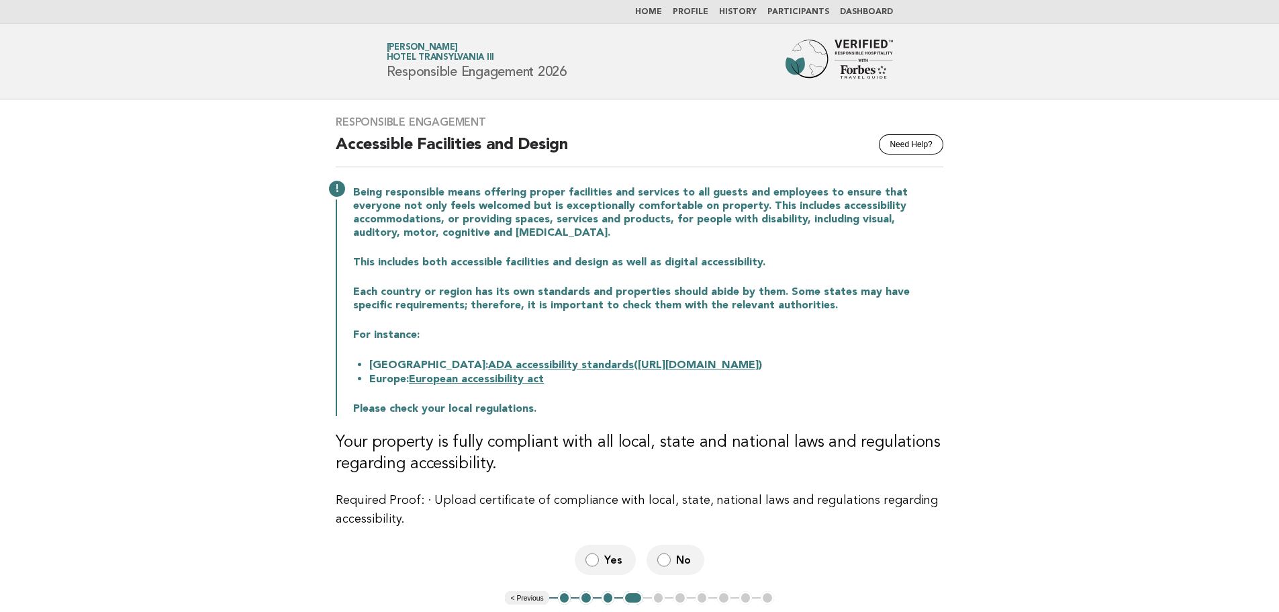
click at [674, 566] on label "No" at bounding box center [676, 560] width 58 height 30
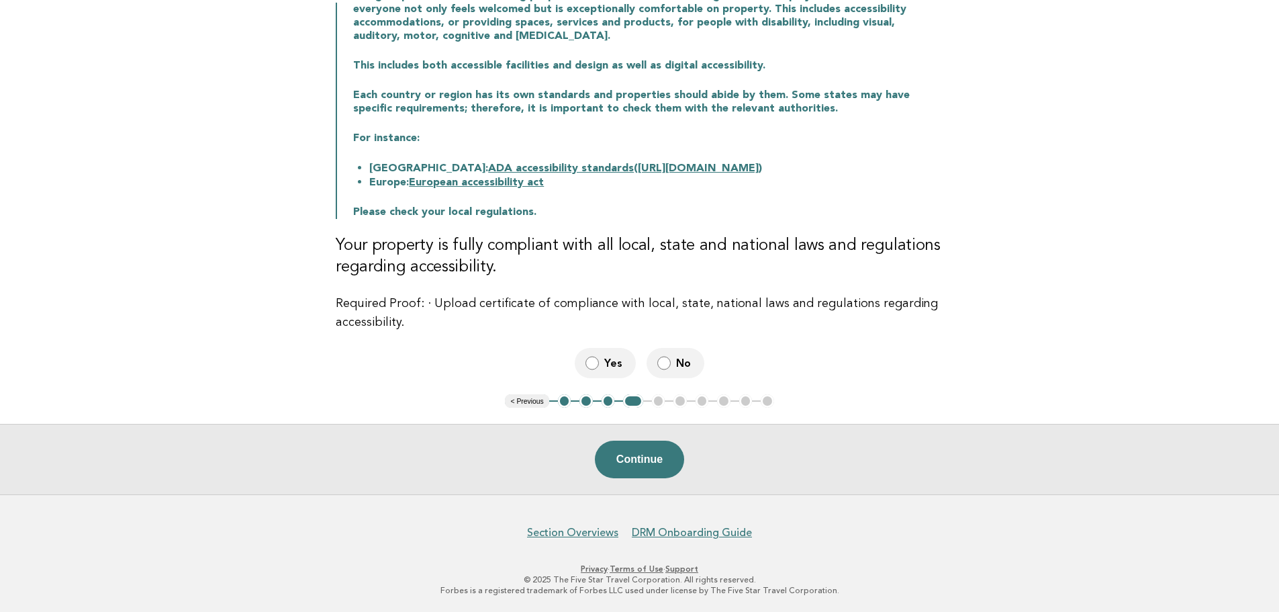
click at [660, 469] on button "Continue" at bounding box center [639, 460] width 89 height 38
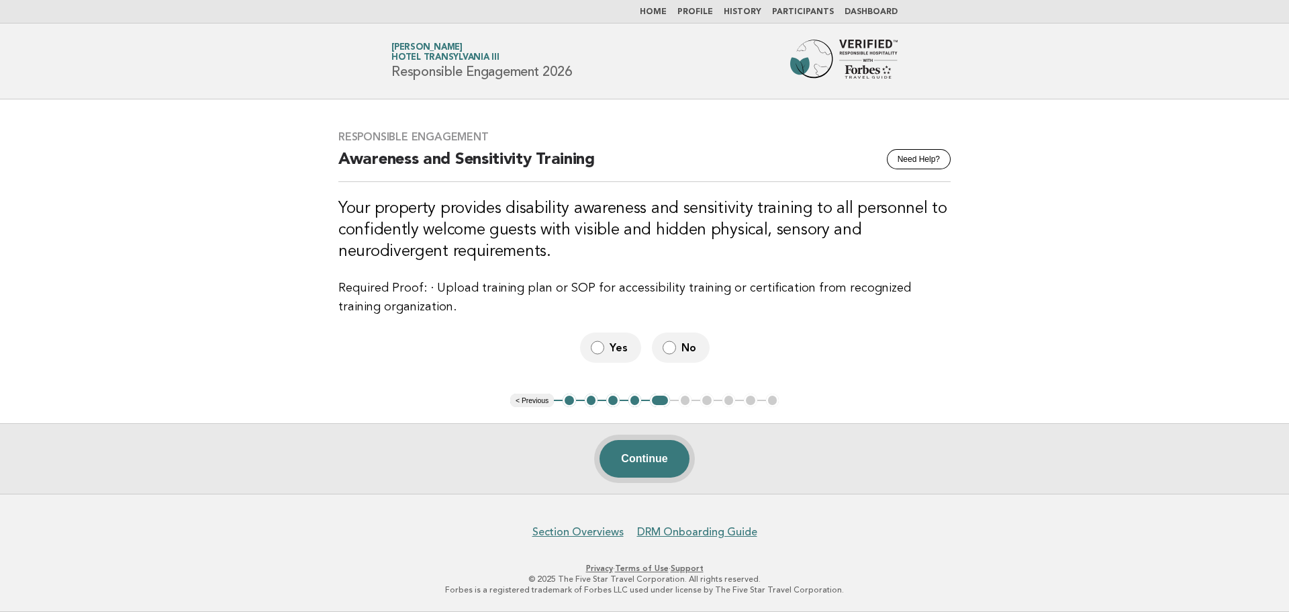
drag, startPoint x: 660, startPoint y: 439, endPoint x: 660, endPoint y: 447, distance: 8.1
click at [660, 440] on div "Continue" at bounding box center [644, 458] width 1289 height 71
click at [660, 449] on button "Continue" at bounding box center [644, 459] width 89 height 38
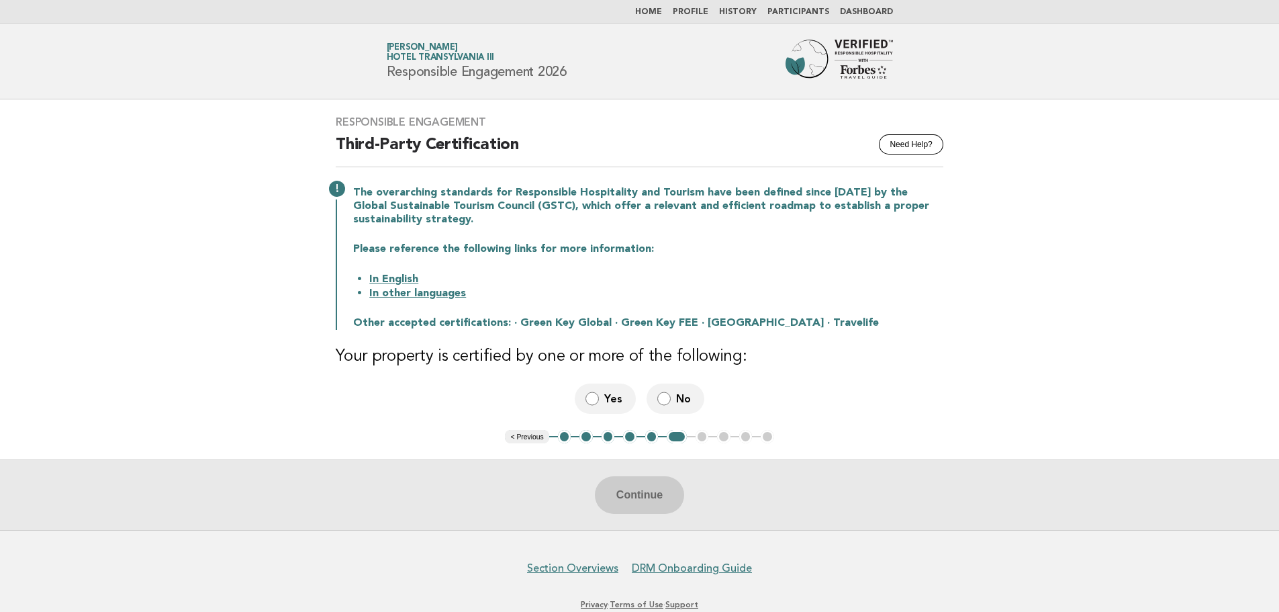
click at [610, 396] on span "Yes" at bounding box center [614, 399] width 21 height 14
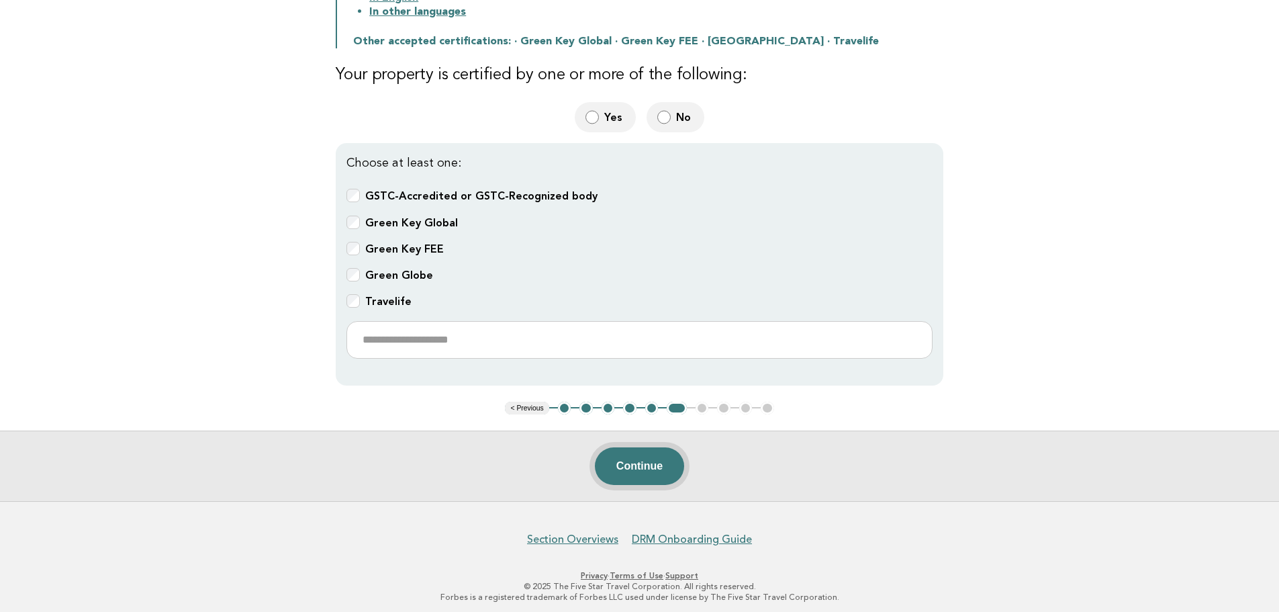
scroll to position [285, 0]
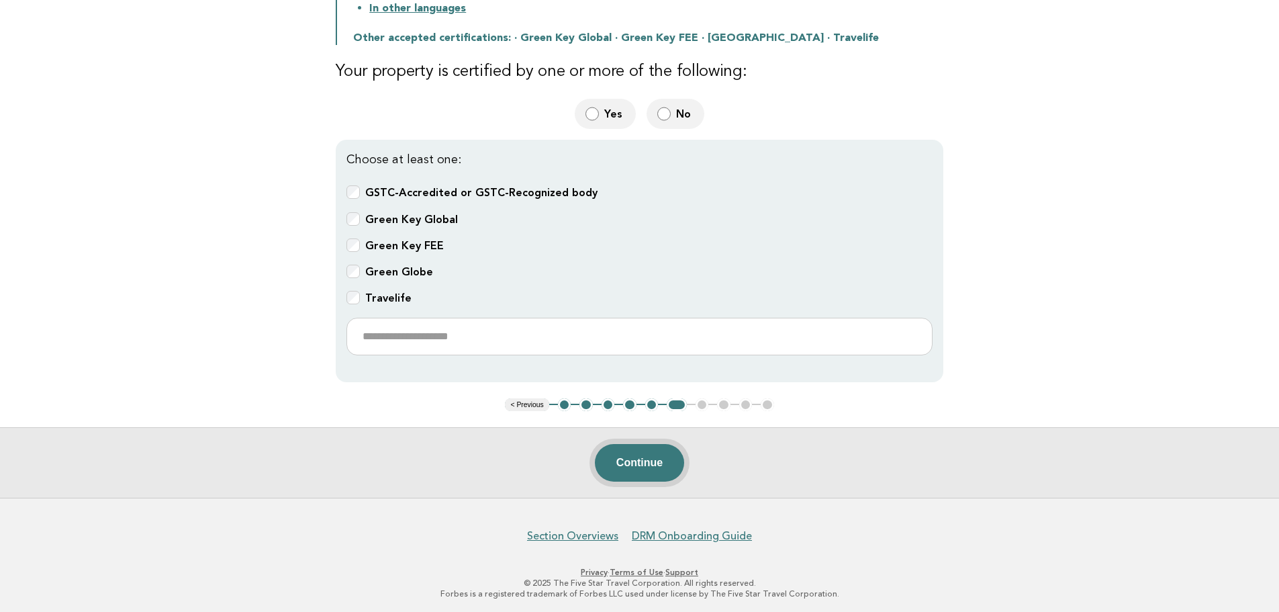
click at [642, 457] on button "Continue" at bounding box center [639, 463] width 89 height 38
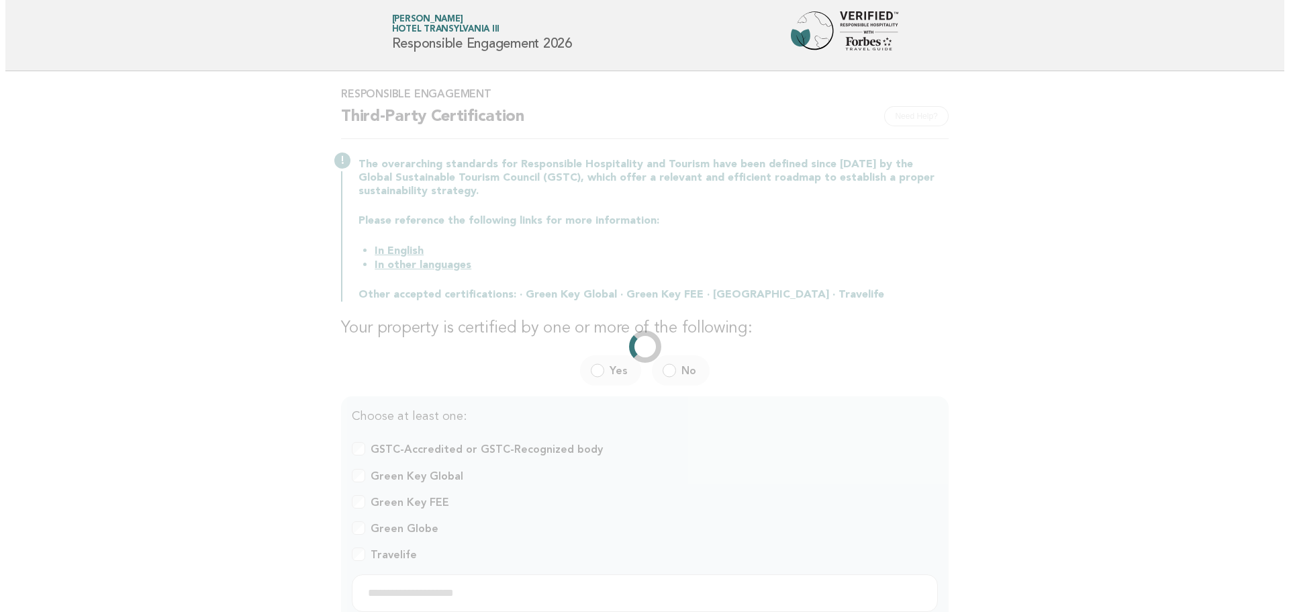
scroll to position [0, 0]
